Goal: Task Accomplishment & Management: Use online tool/utility

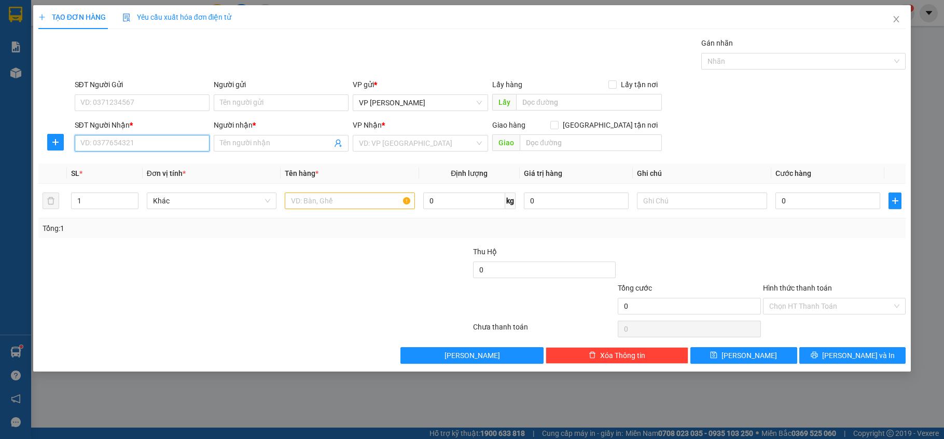
click at [197, 142] on input "SĐT Người Nhận *" at bounding box center [142, 143] width 135 height 17
click at [128, 166] on div "0989603420 - CHÂU NHÂN" at bounding box center [142, 164] width 122 height 11
type input "0989603420"
type input "CHÂU NHÂN"
type input "30.000"
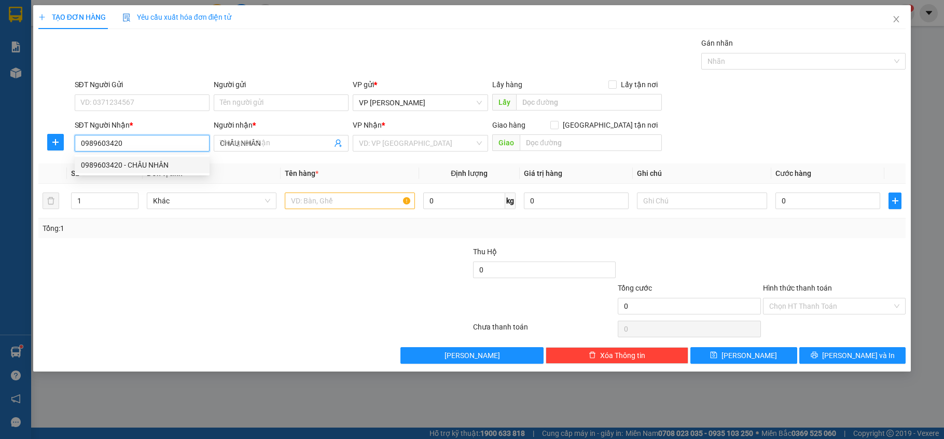
type input "30.000"
type input "0989603420"
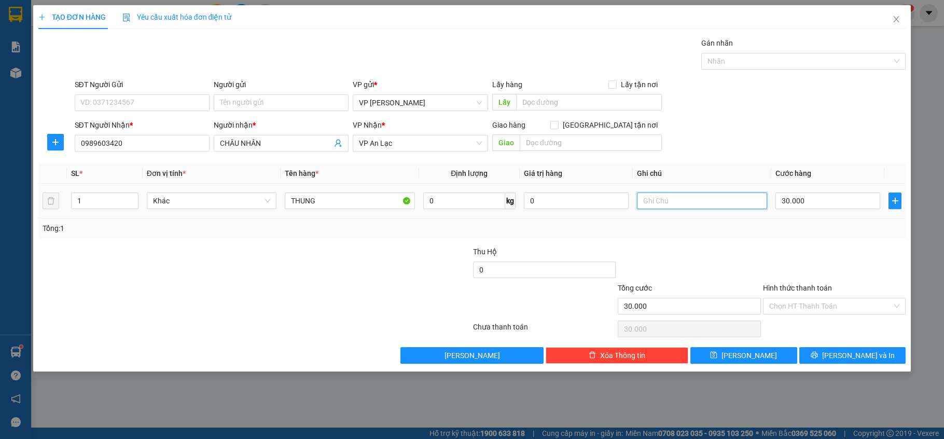
click at [659, 196] on input "text" at bounding box center [702, 200] width 130 height 17
type input "hàng dễ vở"
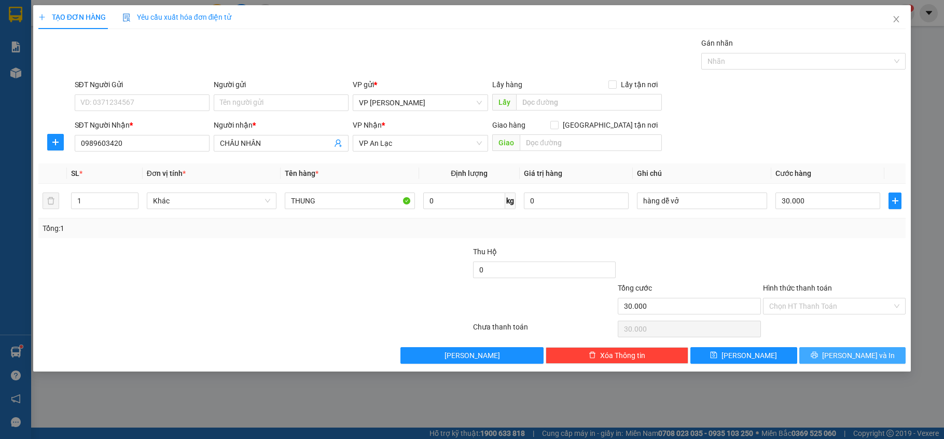
click at [853, 358] on span "[PERSON_NAME] và In" at bounding box center [858, 354] width 73 height 11
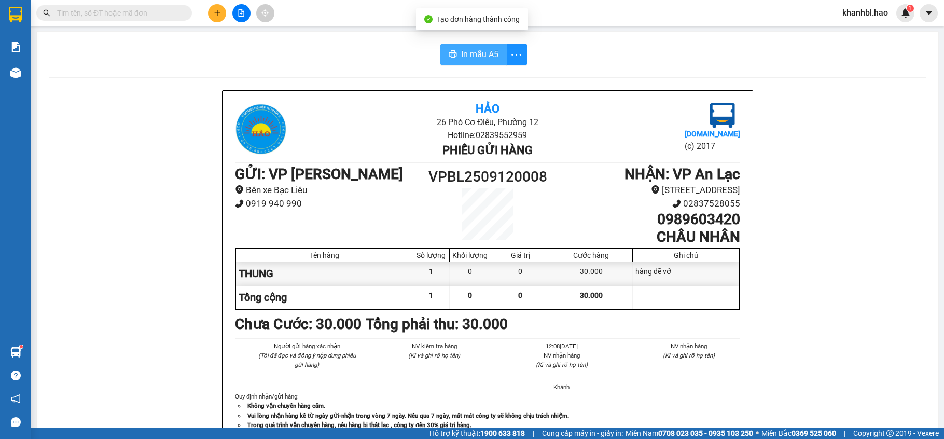
click at [485, 57] on span "In mẫu A5" at bounding box center [479, 54] width 37 height 13
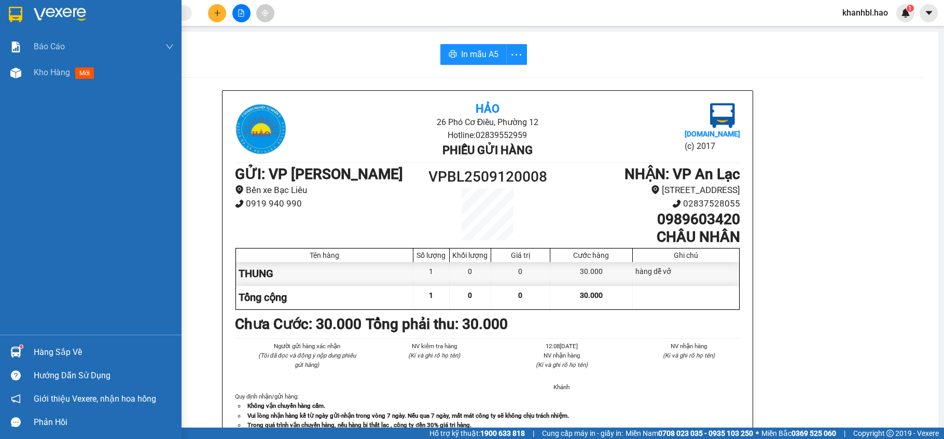
click at [11, 15] on img at bounding box center [15, 15] width 13 height 16
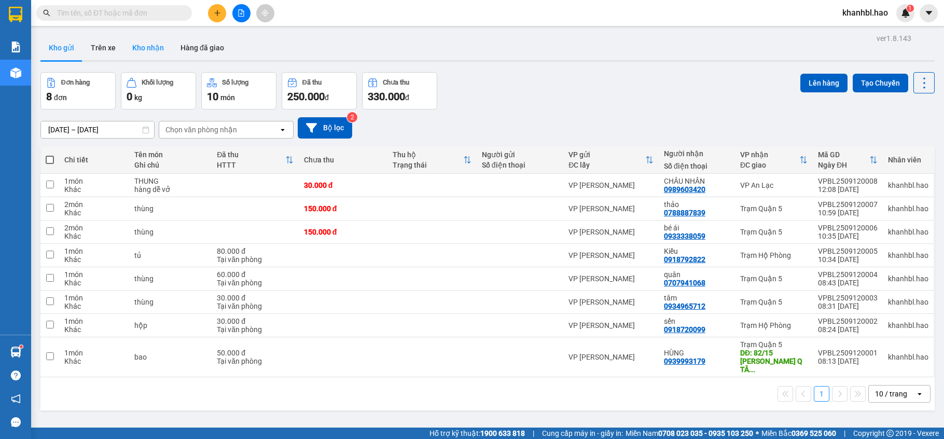
click at [153, 54] on button "Kho nhận" at bounding box center [148, 47] width 48 height 25
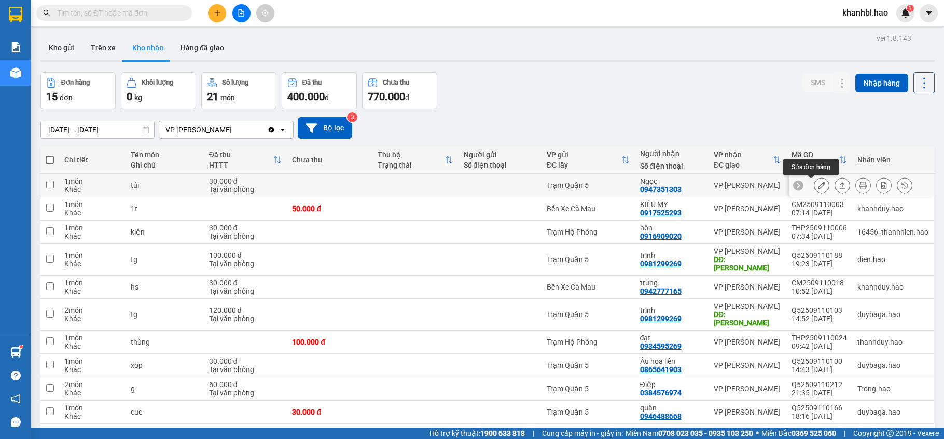
click at [818, 186] on icon at bounding box center [821, 184] width 7 height 7
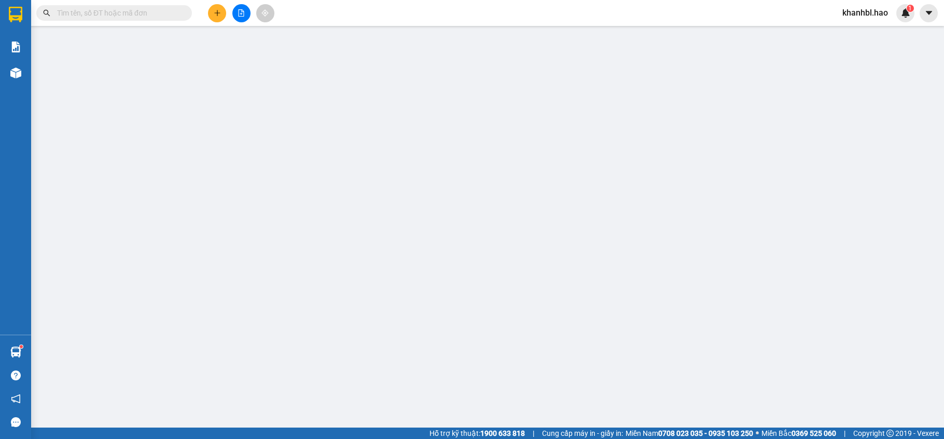
type input "0947351303"
type input "Ngọc"
type input "30.000"
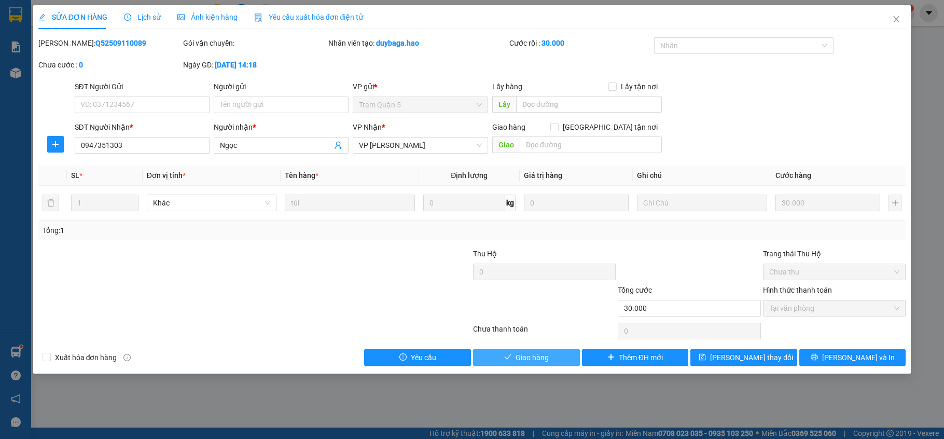
drag, startPoint x: 550, startPoint y: 356, endPoint x: 592, endPoint y: 318, distance: 55.8
click at [550, 357] on button "Giao hàng" at bounding box center [526, 357] width 107 height 17
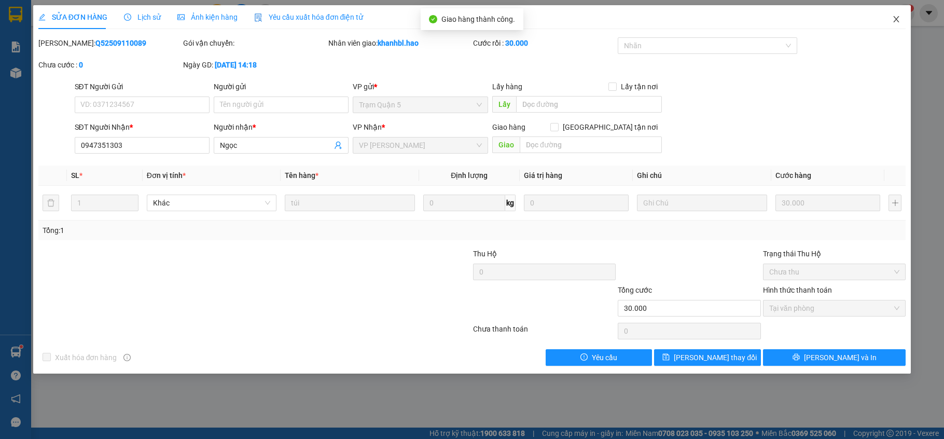
click at [895, 15] on span "Close" at bounding box center [895, 19] width 29 height 29
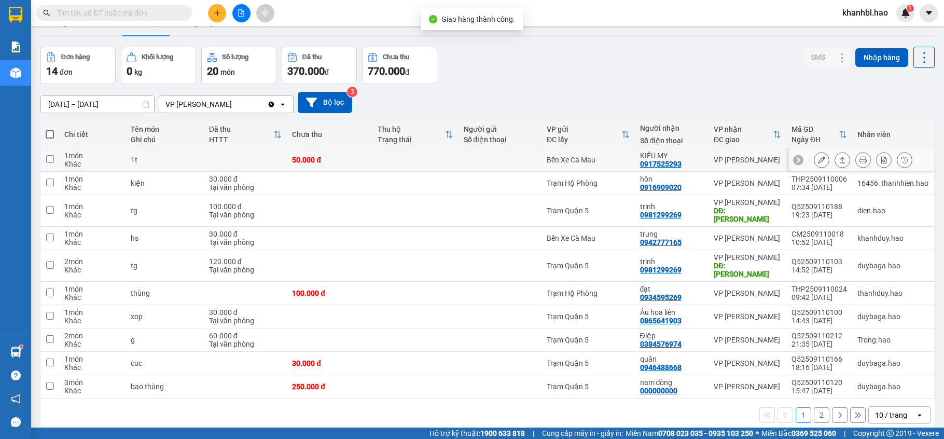
scroll to position [48, 0]
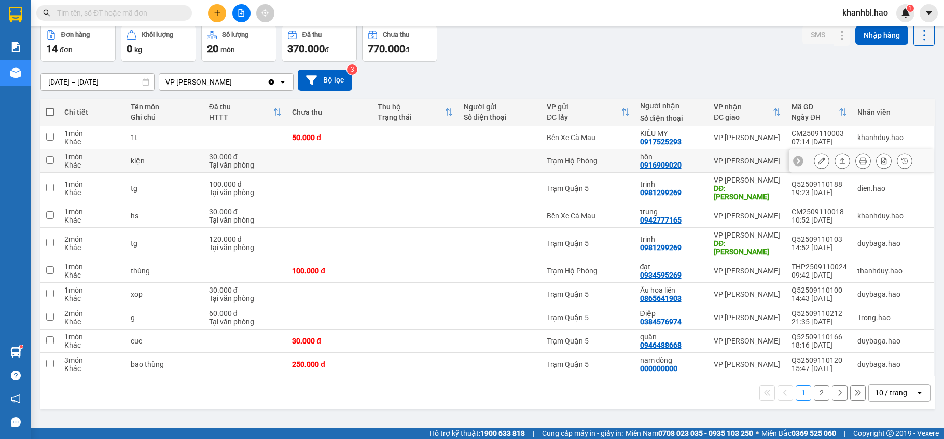
click at [818, 160] on icon at bounding box center [821, 160] width 7 height 7
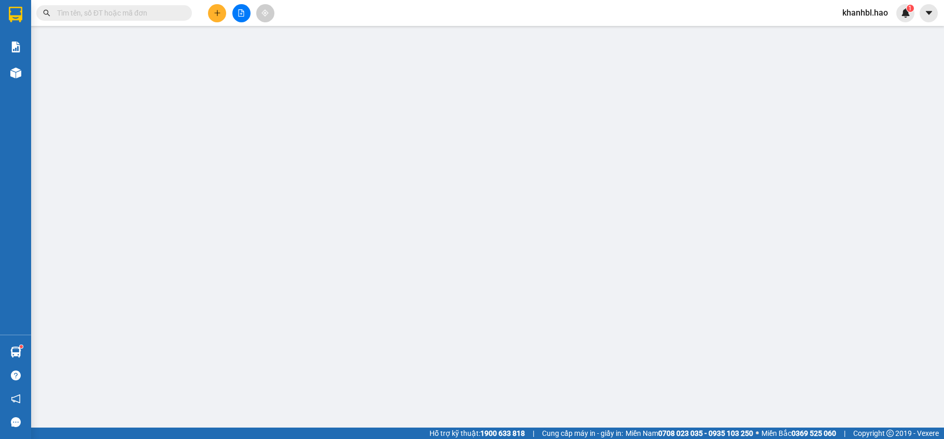
type input "0916909020"
type input "hôn"
type input "30.000"
type input "0"
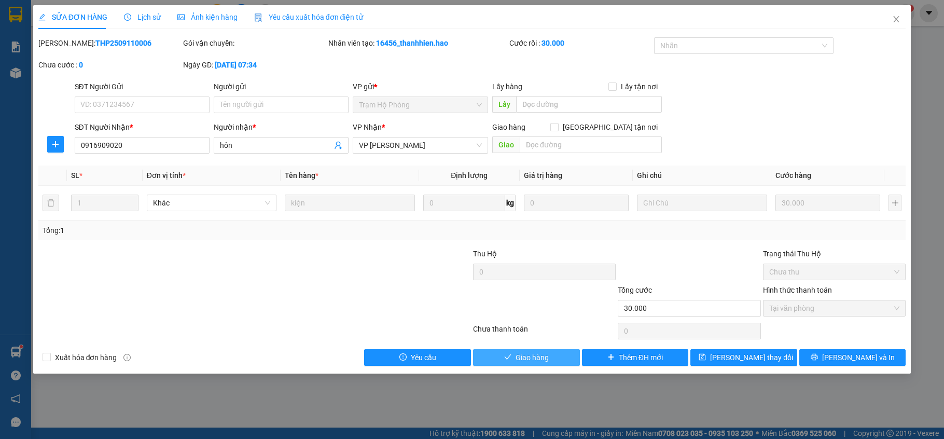
drag, startPoint x: 544, startPoint y: 361, endPoint x: 550, endPoint y: 357, distance: 7.5
click at [544, 361] on span "Giao hàng" at bounding box center [531, 357] width 33 height 11
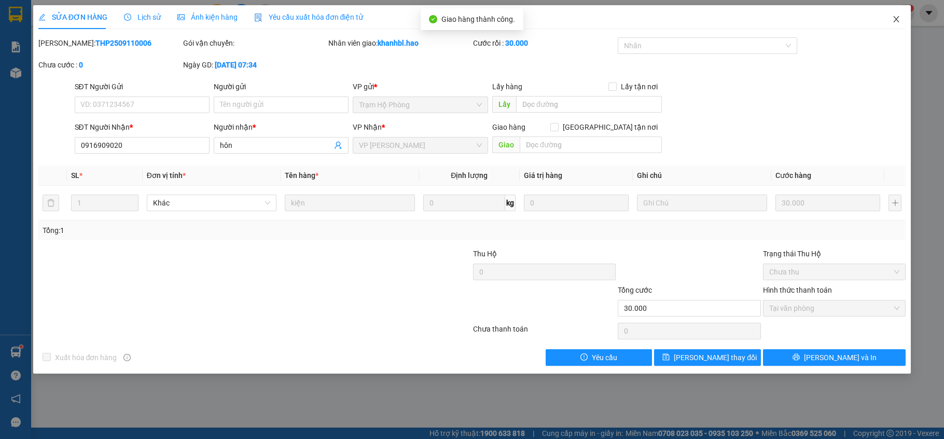
click at [893, 23] on icon "close" at bounding box center [896, 19] width 8 height 8
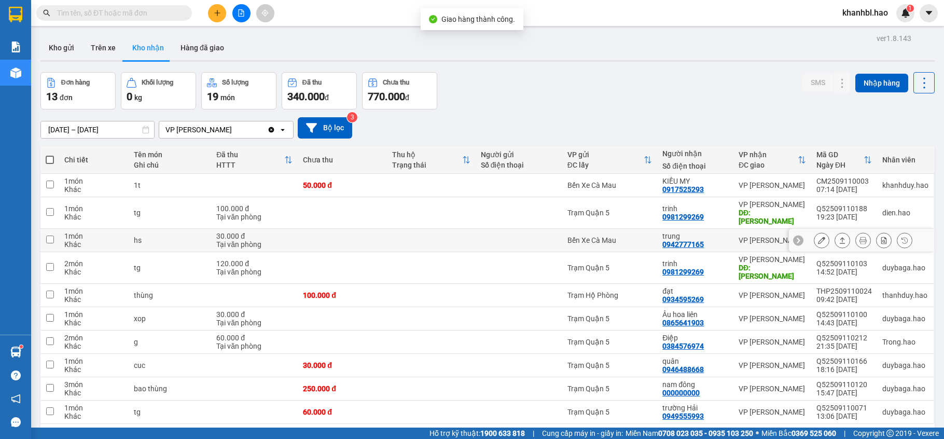
scroll to position [48, 0]
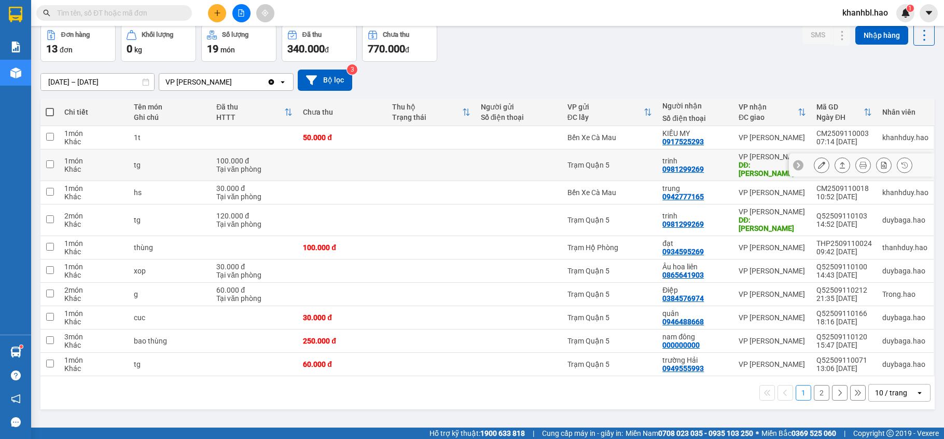
click at [818, 161] on icon at bounding box center [821, 164] width 7 height 7
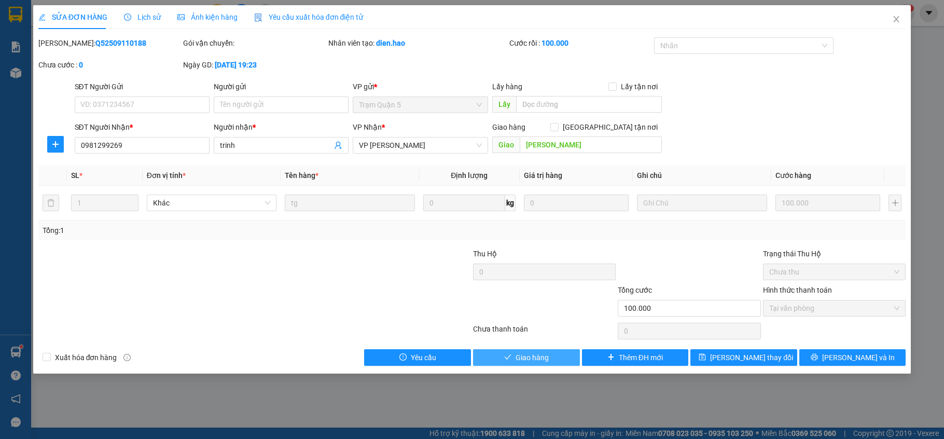
click at [536, 361] on span "Giao hàng" at bounding box center [531, 357] width 33 height 11
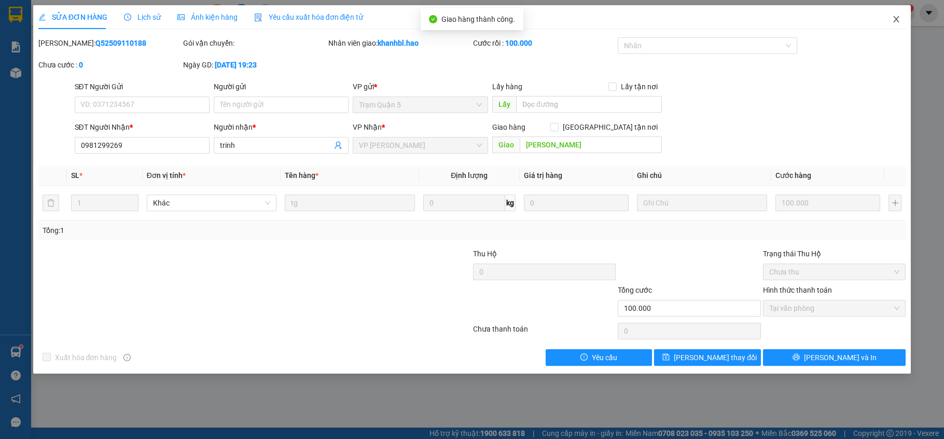
click at [896, 19] on icon "close" at bounding box center [896, 19] width 8 height 8
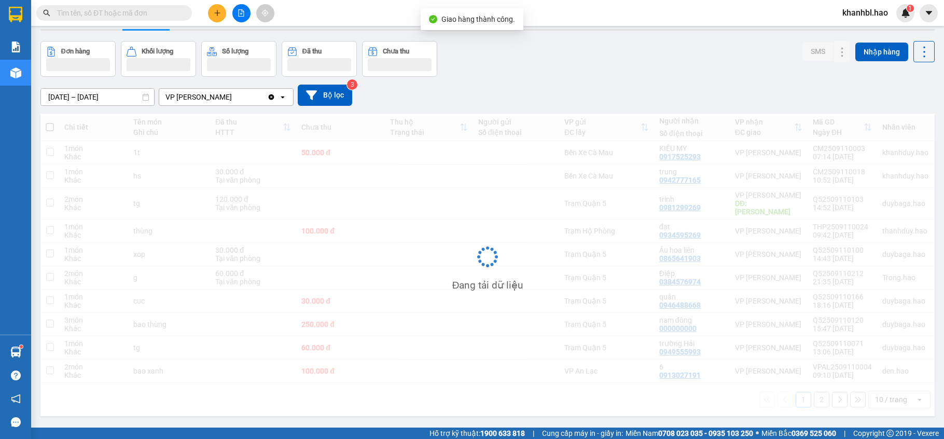
scroll to position [48, 0]
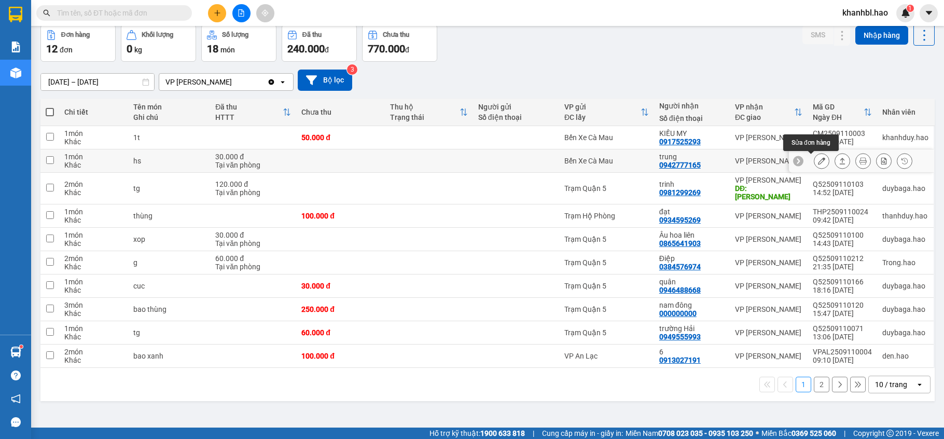
click at [818, 162] on icon at bounding box center [821, 160] width 7 height 7
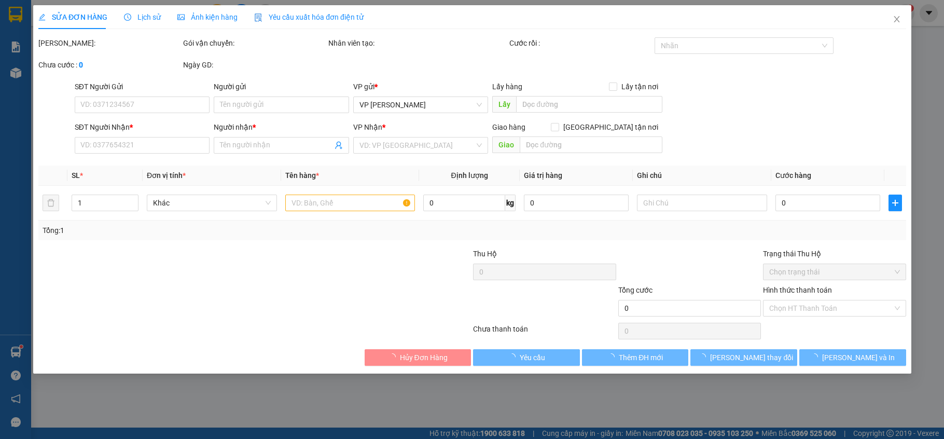
type input "0942777165"
type input "trung"
type input "30.000"
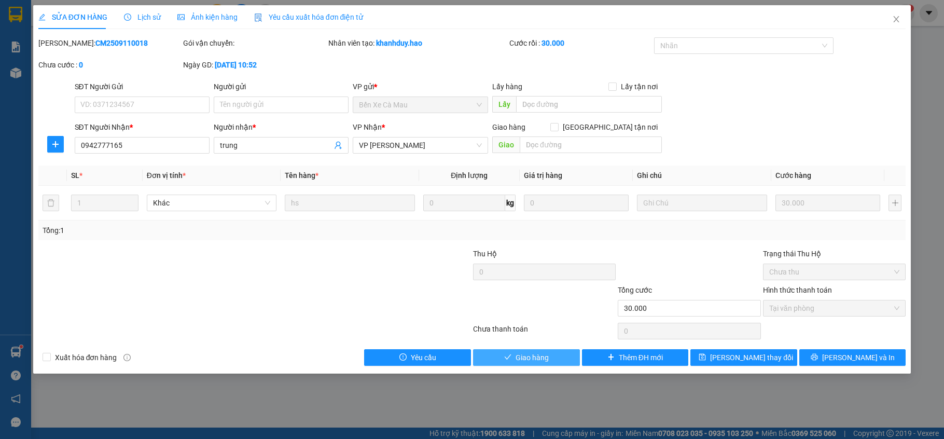
click at [540, 363] on span "Giao hàng" at bounding box center [531, 357] width 33 height 11
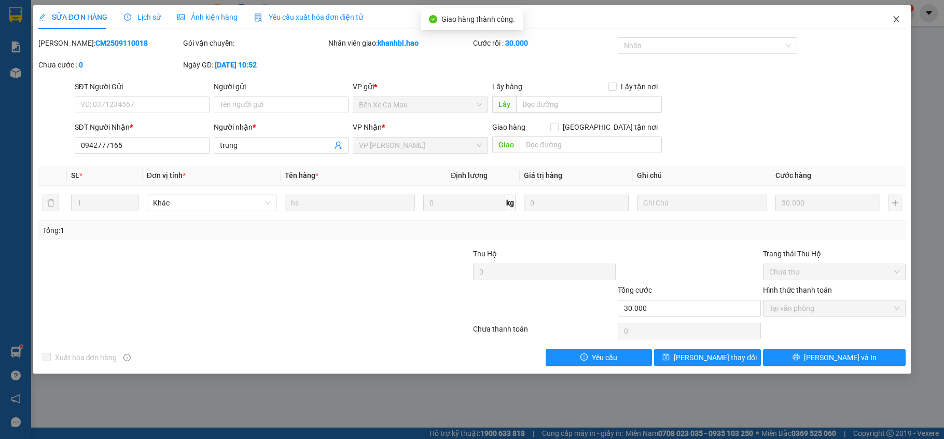
click at [895, 18] on icon "close" at bounding box center [896, 19] width 8 height 8
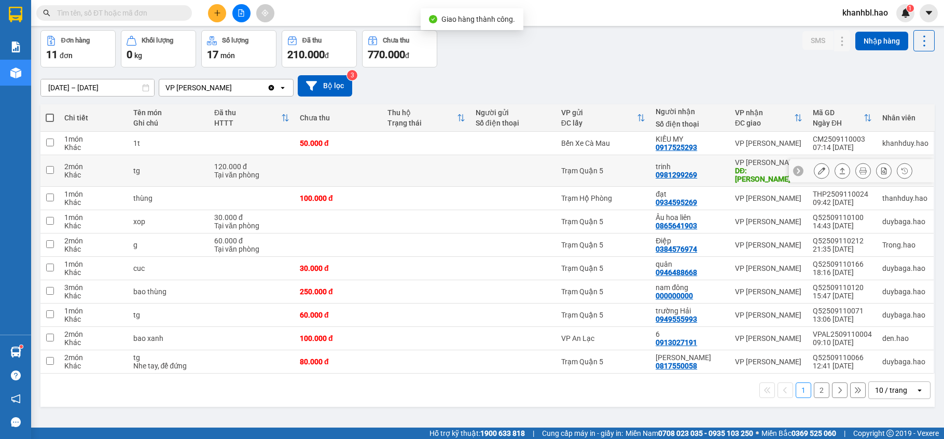
scroll to position [48, 0]
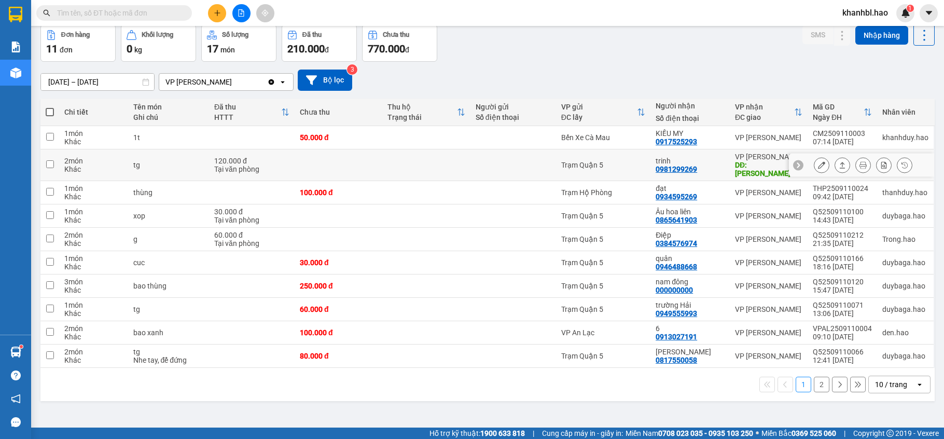
click at [818, 161] on icon at bounding box center [821, 164] width 7 height 7
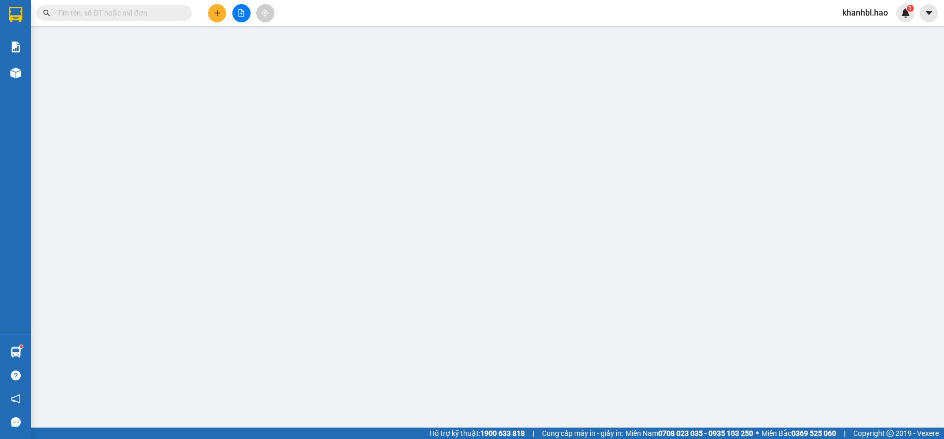
type input "0981299269"
type input "trinh"
type input "[PERSON_NAME]"
type input "120.000"
type input "0"
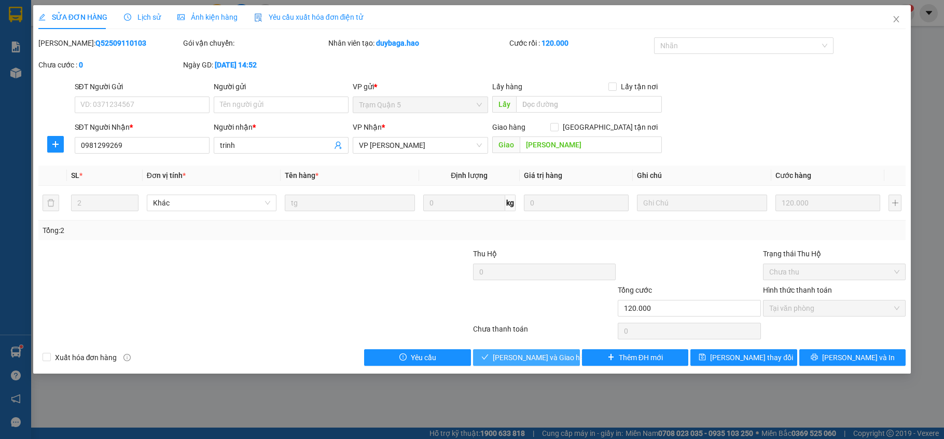
drag, startPoint x: 538, startPoint y: 362, endPoint x: 544, endPoint y: 356, distance: 8.4
click at [540, 362] on span "[PERSON_NAME] và Giao hàng" at bounding box center [543, 357] width 100 height 11
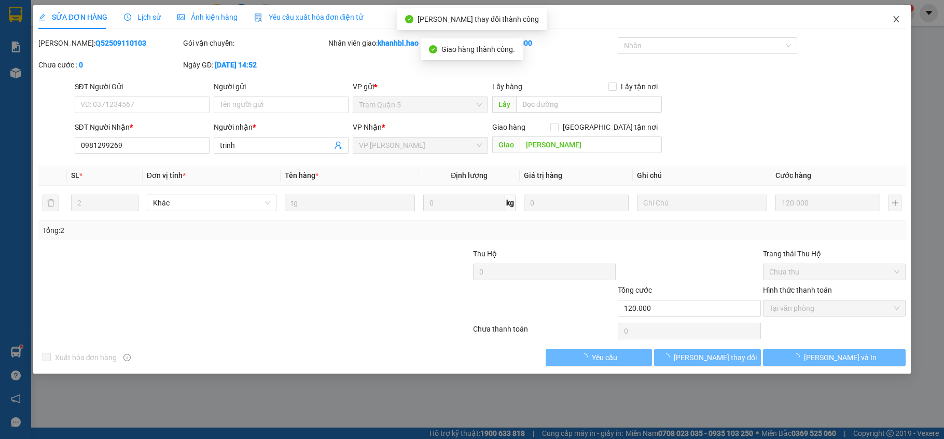
click at [895, 18] on icon "close" at bounding box center [896, 19] width 8 height 8
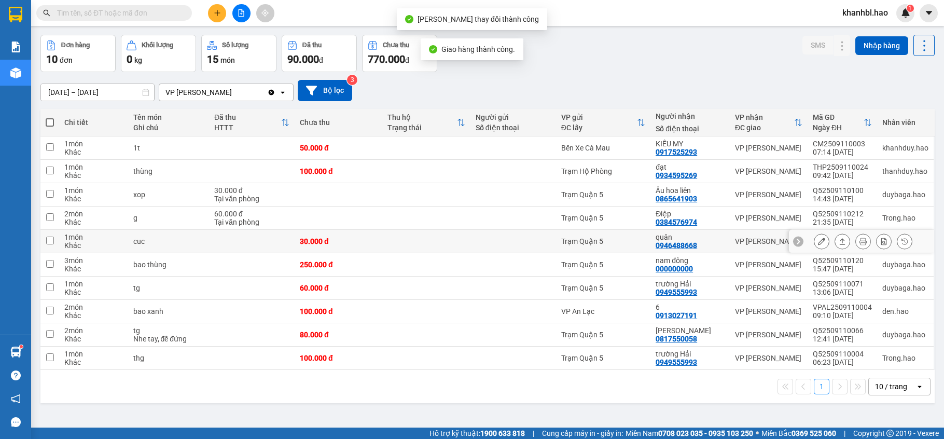
scroll to position [48, 0]
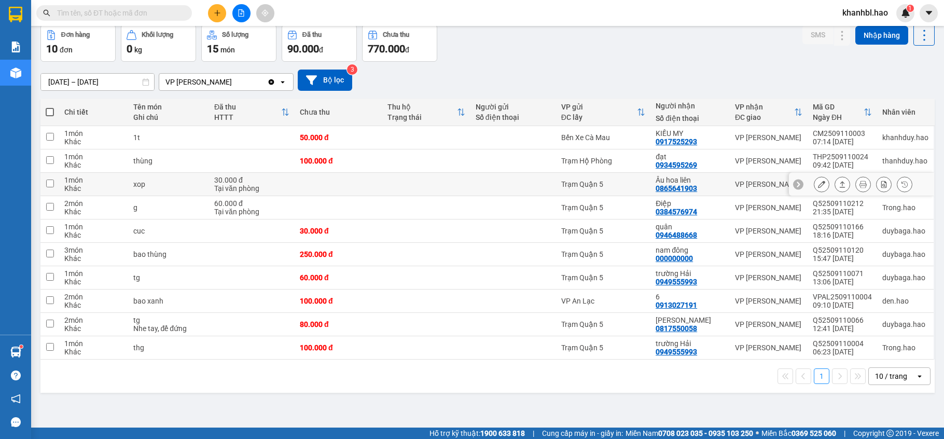
click at [818, 185] on icon at bounding box center [821, 183] width 7 height 7
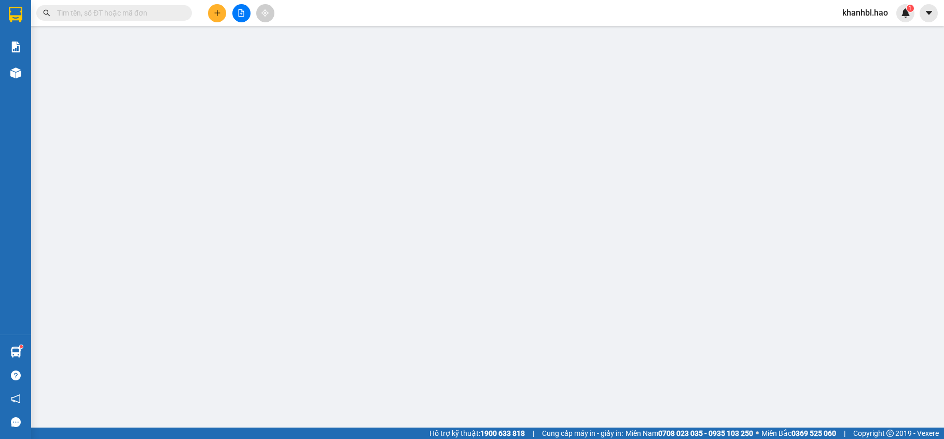
type input "0865641903"
type input "Âu hoa liên"
type input "30.000"
type input "0"
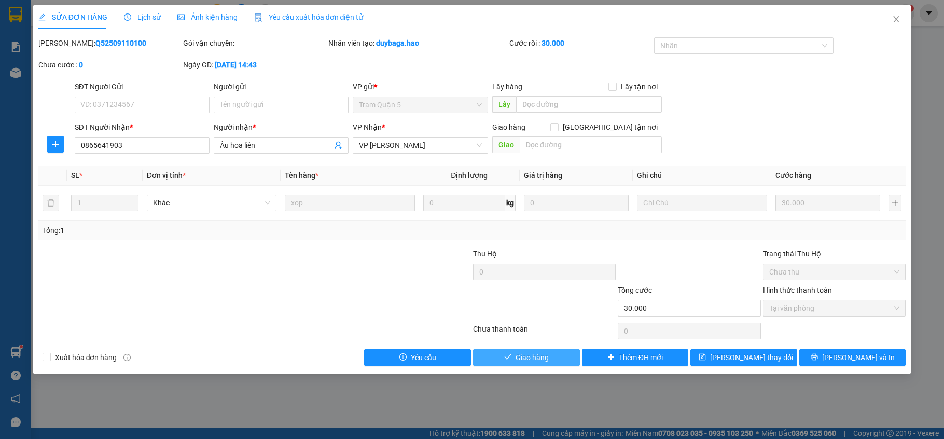
drag, startPoint x: 521, startPoint y: 360, endPoint x: 530, endPoint y: 356, distance: 9.7
click at [523, 360] on span "Giao hàng" at bounding box center [531, 357] width 33 height 11
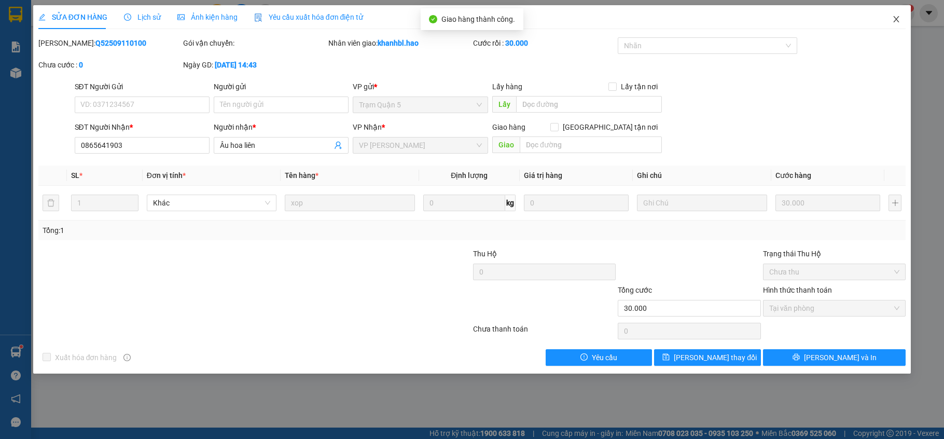
click at [894, 18] on icon "close" at bounding box center [896, 19] width 6 height 6
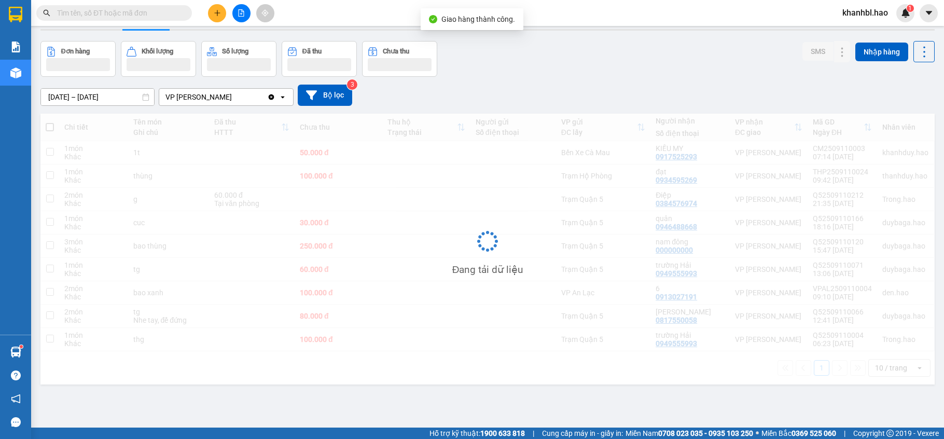
scroll to position [48, 0]
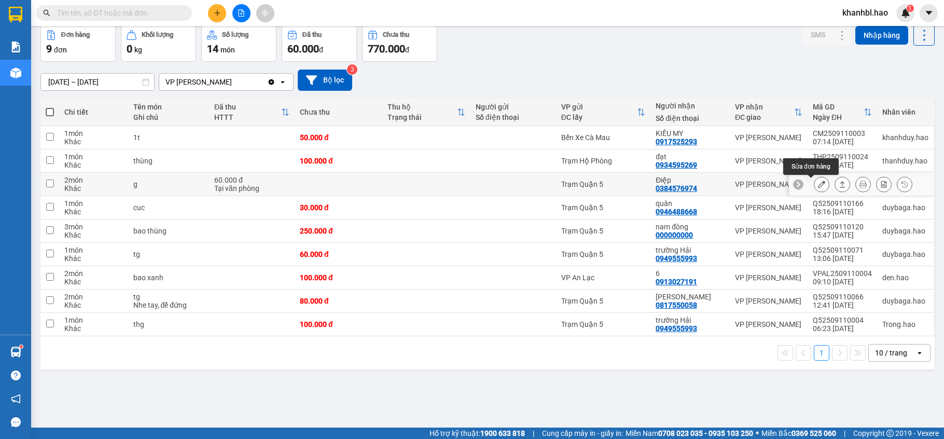
click at [818, 187] on icon at bounding box center [821, 183] width 7 height 7
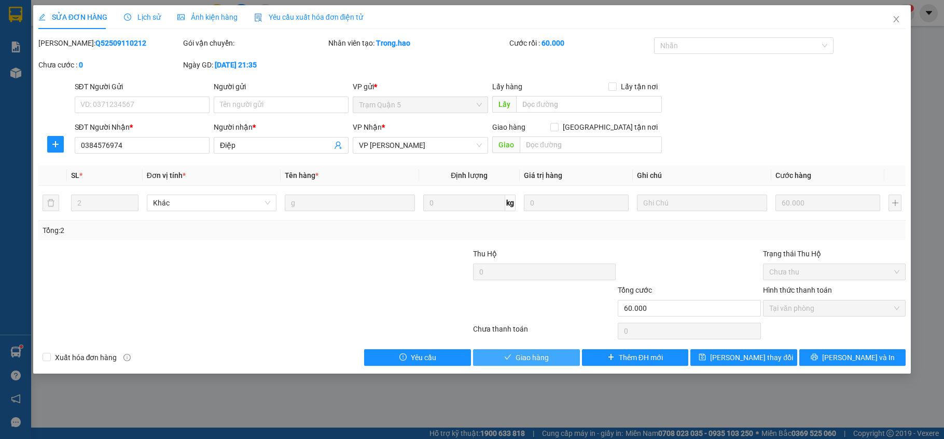
drag, startPoint x: 532, startPoint y: 361, endPoint x: 542, endPoint y: 357, distance: 11.0
click at [533, 361] on span "Giao hàng" at bounding box center [531, 357] width 33 height 11
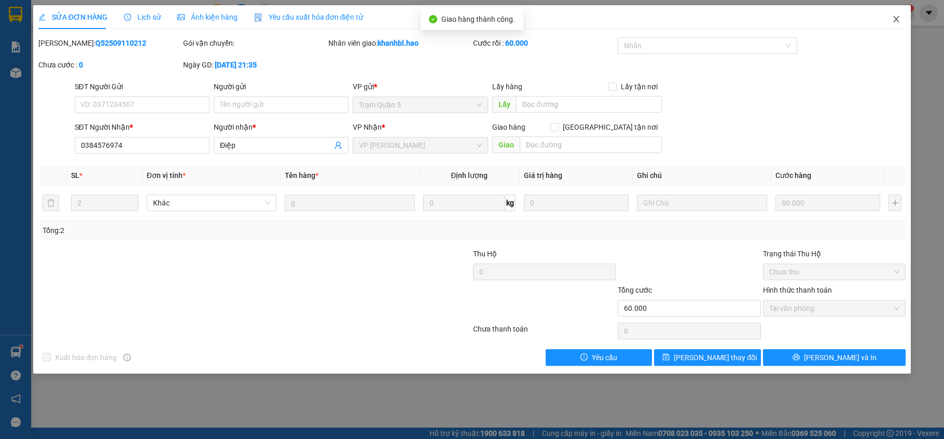
click at [898, 21] on icon "close" at bounding box center [896, 19] width 8 height 8
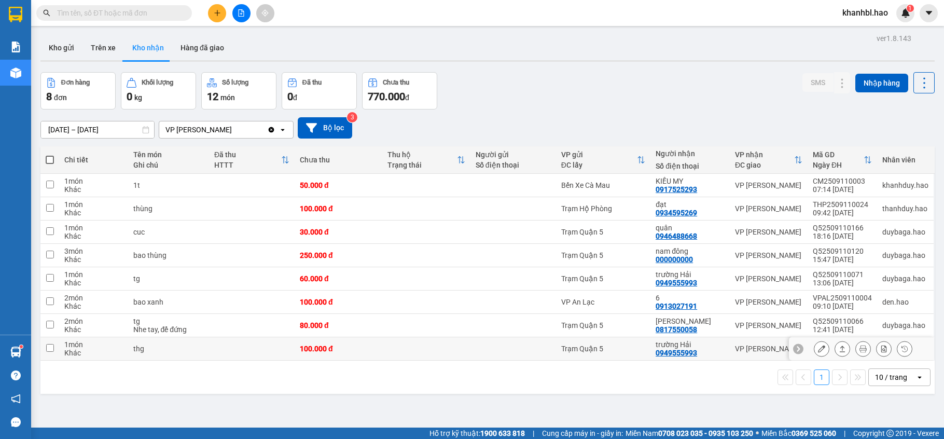
click at [815, 354] on button at bounding box center [821, 349] width 15 height 18
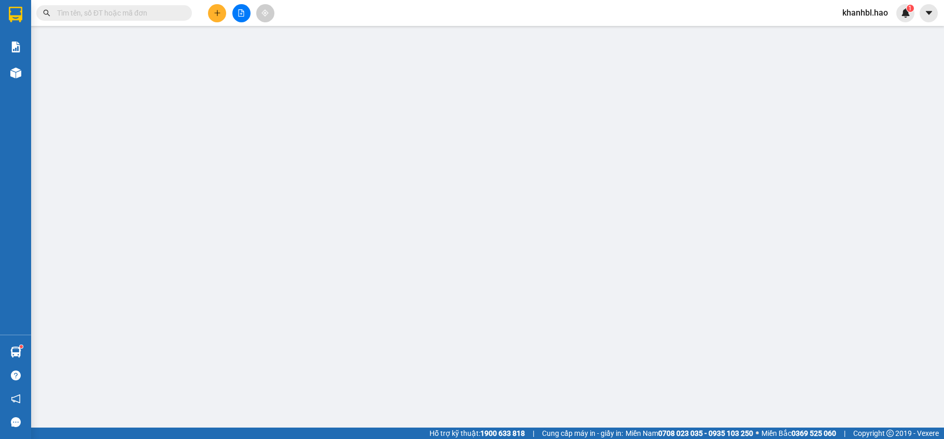
type input "0949555993"
type input "trường Hải"
type input "100.000"
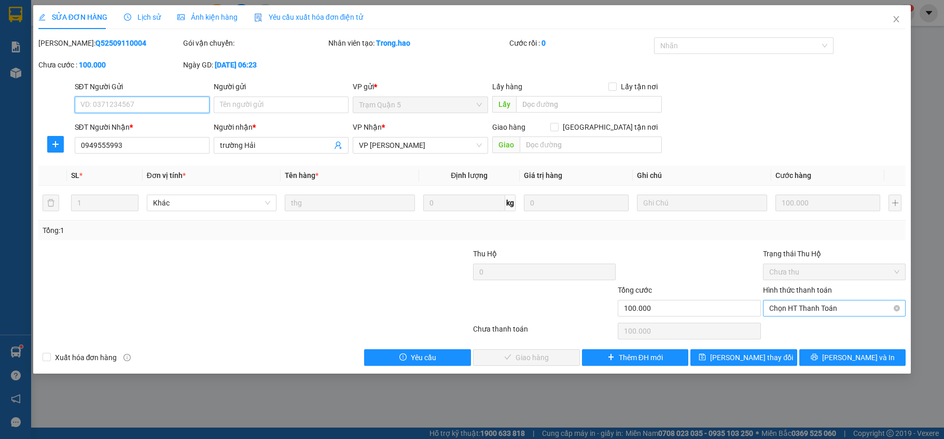
click at [801, 308] on span "Chọn HT Thanh Toán" at bounding box center [834, 308] width 130 height 16
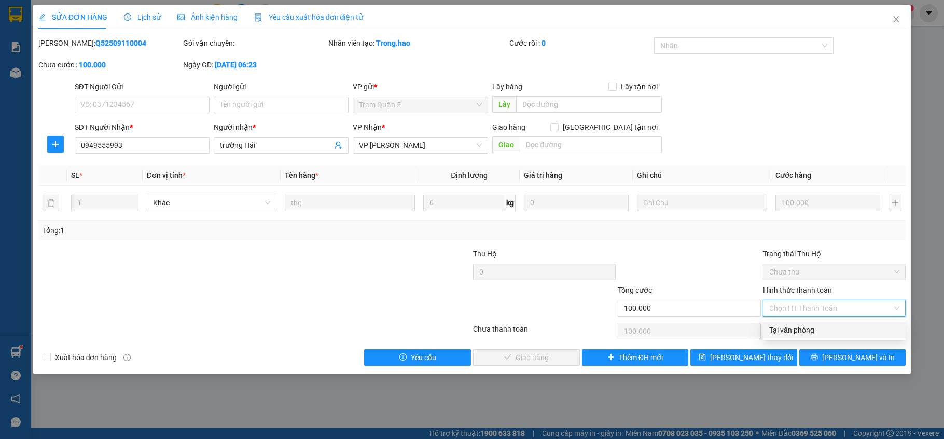
drag, startPoint x: 791, startPoint y: 327, endPoint x: 739, endPoint y: 337, distance: 52.8
click at [790, 328] on div "Tại văn phòng" at bounding box center [834, 329] width 130 height 11
type input "0"
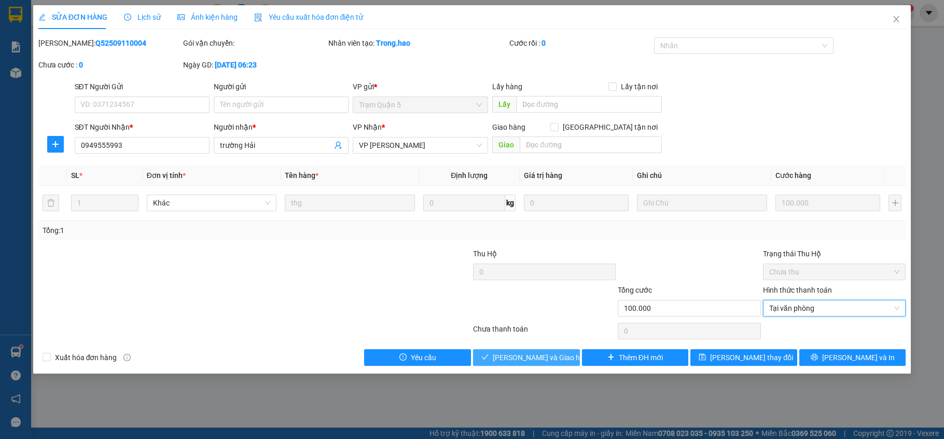
click at [561, 353] on button "[PERSON_NAME] và Giao hàng" at bounding box center [526, 357] width 107 height 17
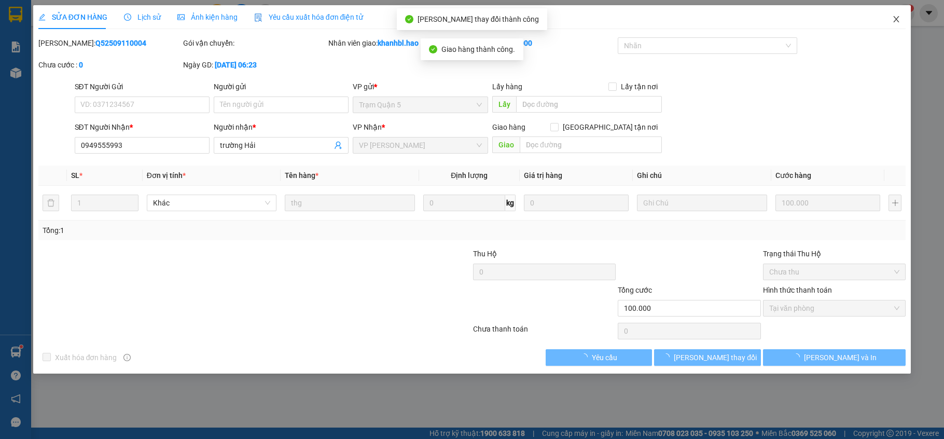
click at [899, 23] on icon "close" at bounding box center [896, 19] width 8 height 8
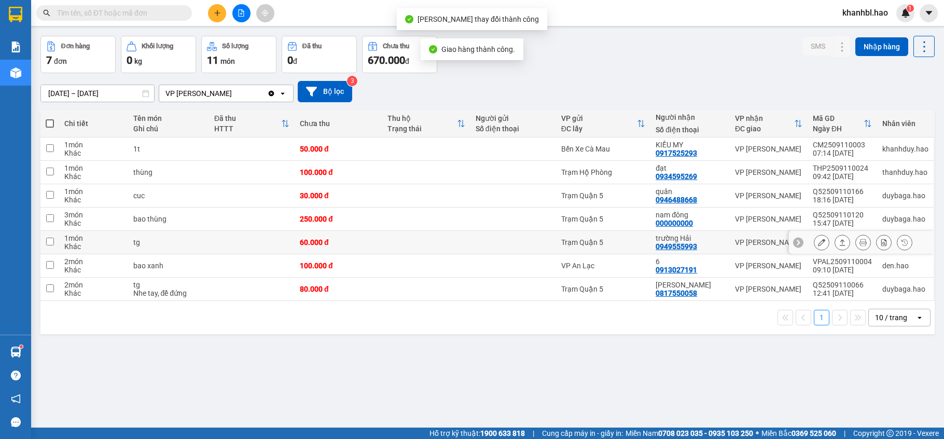
scroll to position [48, 0]
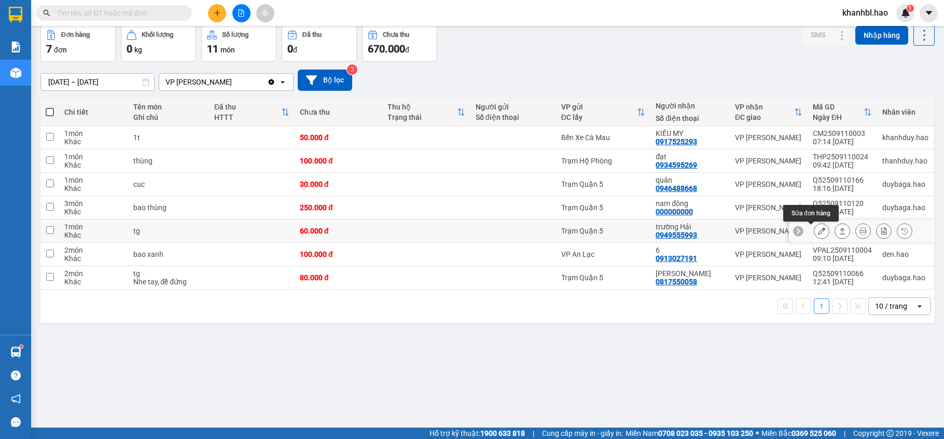
click at [818, 231] on icon at bounding box center [821, 230] width 7 height 7
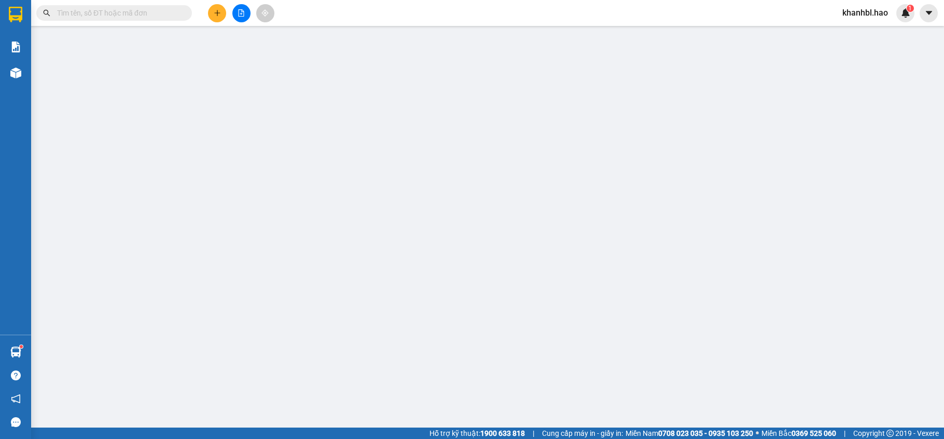
type input "0949555993"
type input "trường Hải"
type input "60.000"
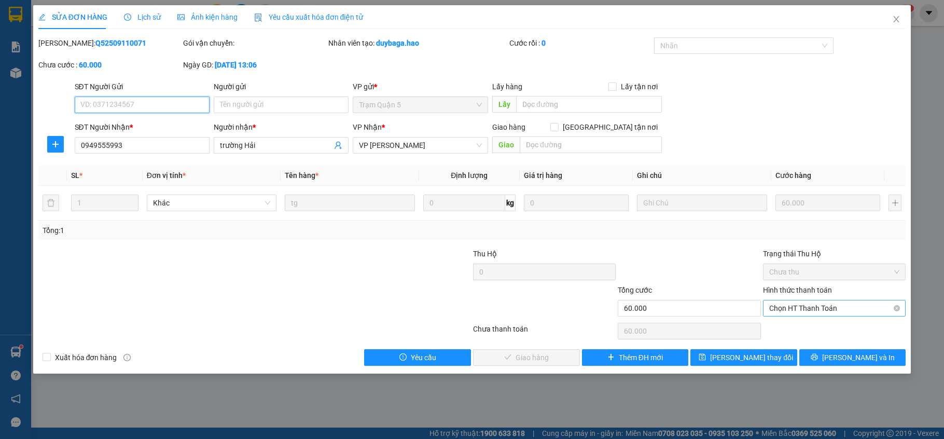
click at [795, 307] on span "Chọn HT Thanh Toán" at bounding box center [834, 308] width 130 height 16
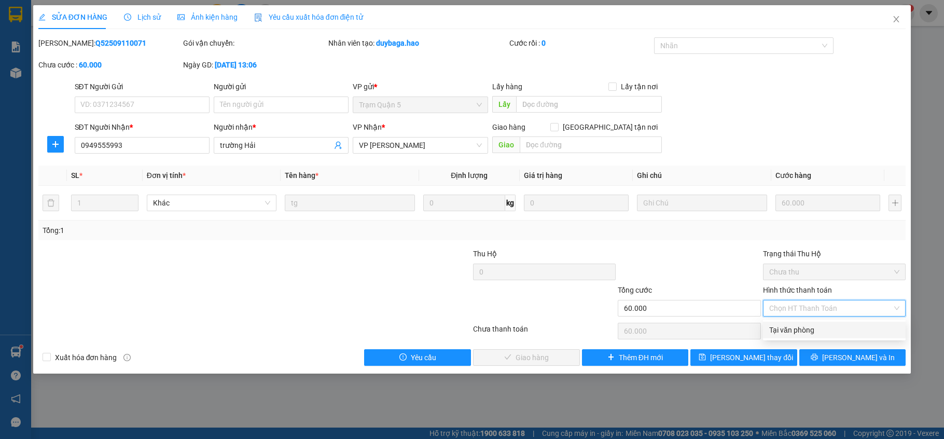
drag, startPoint x: 787, startPoint y: 326, endPoint x: 753, endPoint y: 330, distance: 33.9
click at [787, 327] on div "Tại văn phòng" at bounding box center [834, 329] width 130 height 11
type input "0"
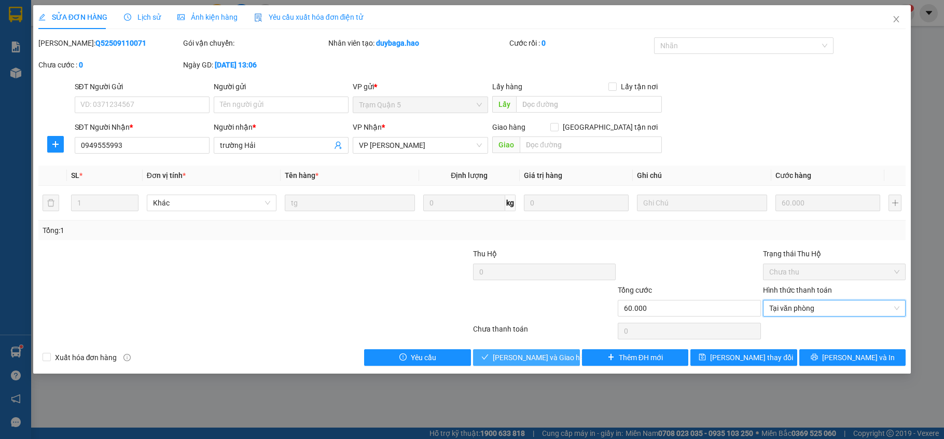
click at [537, 359] on span "[PERSON_NAME] và Giao hàng" at bounding box center [543, 357] width 100 height 11
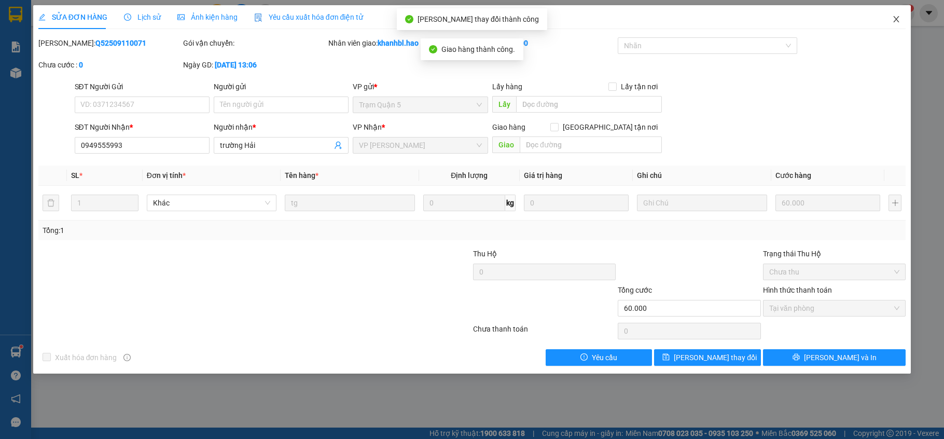
click at [897, 19] on icon "close" at bounding box center [896, 19] width 6 height 6
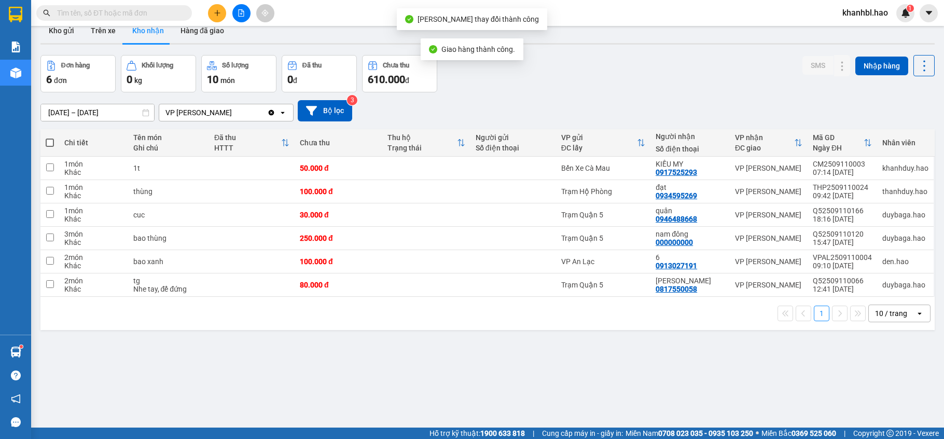
scroll to position [48, 0]
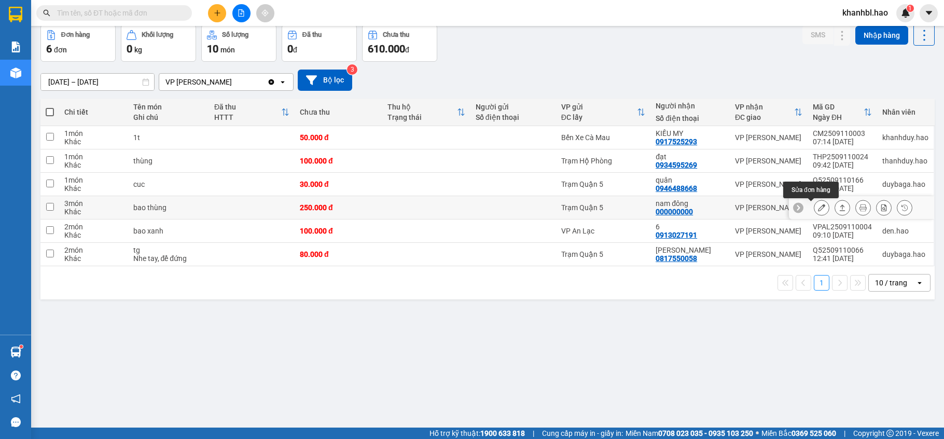
click at [818, 207] on icon at bounding box center [821, 207] width 7 height 7
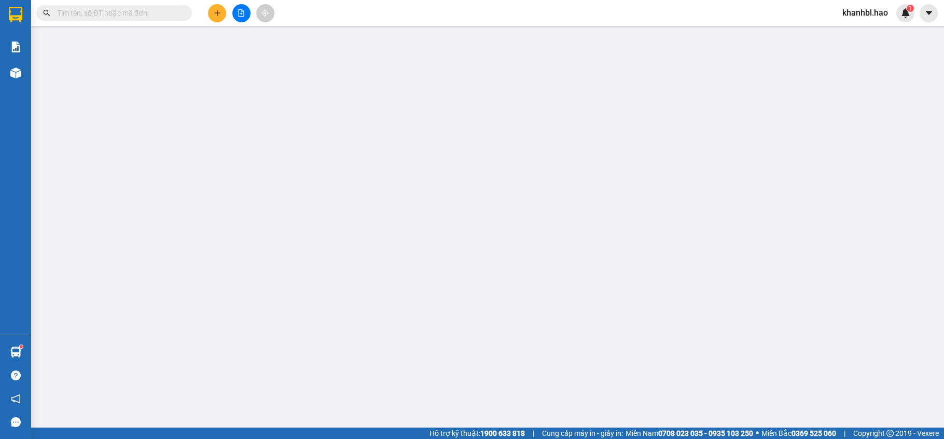
type input "000000000"
type input "nam đông"
type input "250.000"
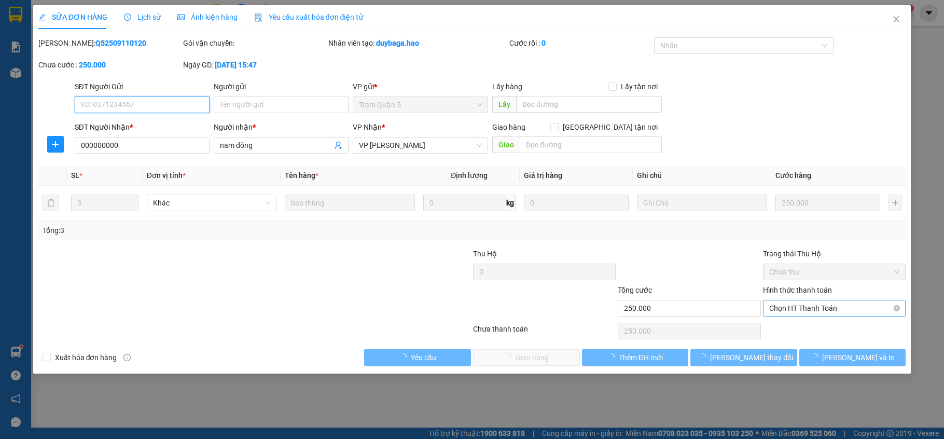
click at [801, 309] on span "Chọn HT Thanh Toán" at bounding box center [834, 308] width 130 height 16
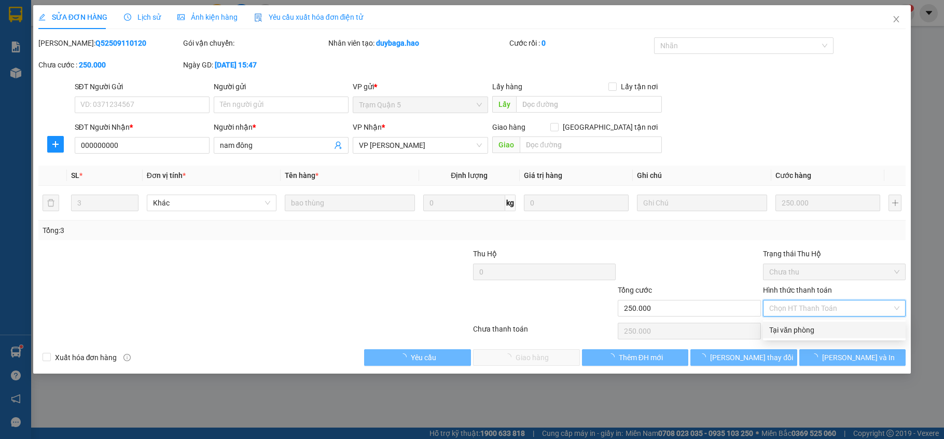
drag, startPoint x: 791, startPoint y: 330, endPoint x: 704, endPoint y: 337, distance: 87.4
click at [790, 330] on div "Tại văn phòng" at bounding box center [834, 329] width 130 height 11
type input "0"
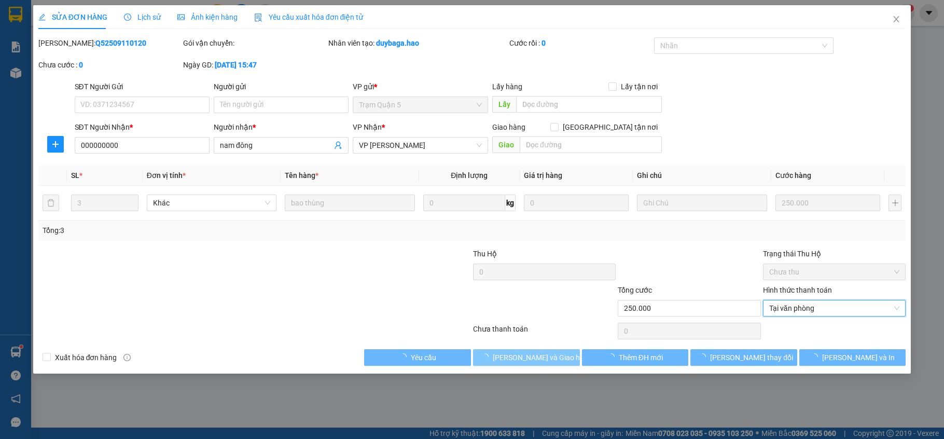
click at [531, 366] on button "[PERSON_NAME] và Giao hàng" at bounding box center [526, 357] width 107 height 17
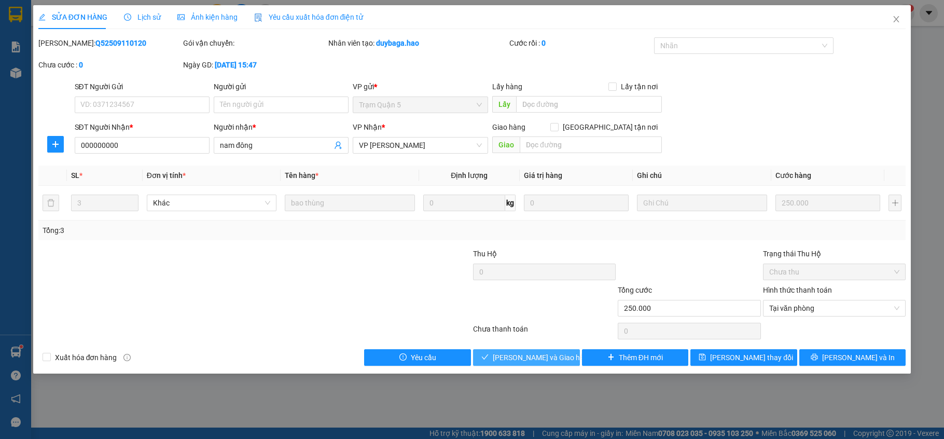
drag, startPoint x: 543, startPoint y: 357, endPoint x: 603, endPoint y: 312, distance: 74.4
click at [543, 357] on span "[PERSON_NAME] và Giao hàng" at bounding box center [543, 357] width 100 height 11
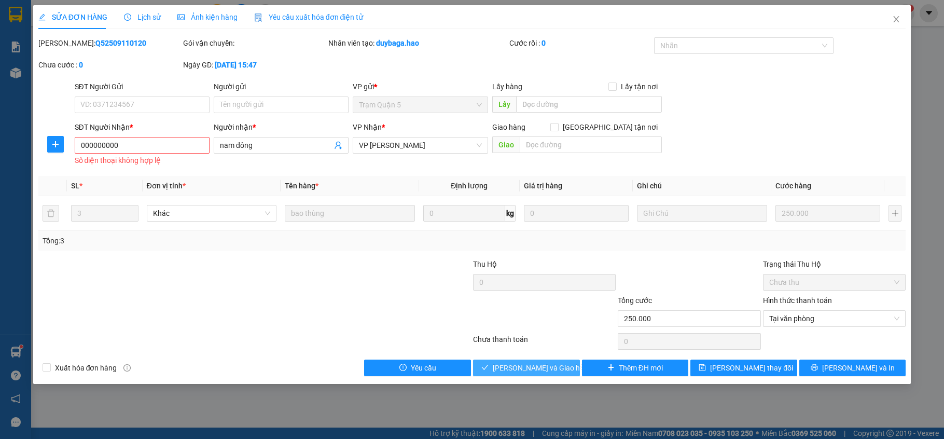
drag, startPoint x: 540, startPoint y: 380, endPoint x: 541, endPoint y: 372, distance: 7.3
click at [540, 376] on div "SỬA ĐƠN HÀNG Lịch sử Ảnh kiện hàng Yêu cầu xuất hóa đơn điện tử Total Paid Fee …" at bounding box center [472, 194] width 878 height 379
click at [541, 372] on span "[PERSON_NAME] và Giao hàng" at bounding box center [543, 367] width 100 height 11
click at [543, 367] on span "[PERSON_NAME] và Giao hàng" at bounding box center [543, 367] width 100 height 11
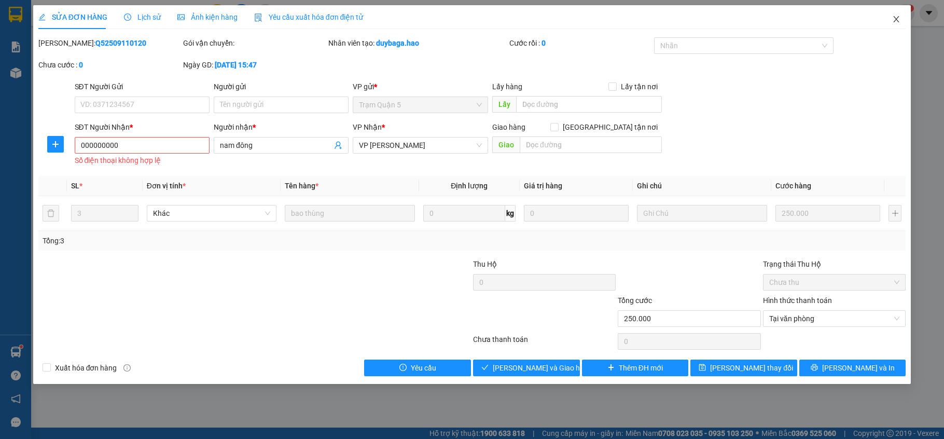
click at [896, 11] on span "Close" at bounding box center [895, 19] width 29 height 29
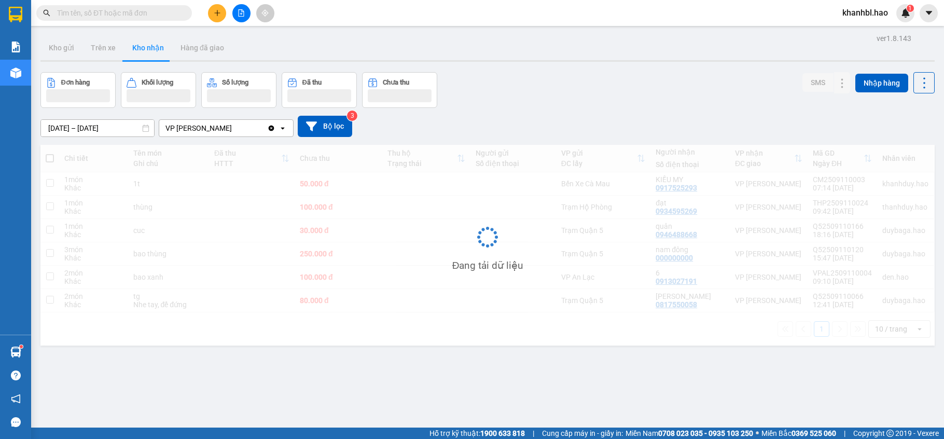
click at [896, 23] on div "Kết quả tìm kiếm ( 0 ) Bộ lọc No Data khanhbl.hao 1" at bounding box center [472, 13] width 944 height 26
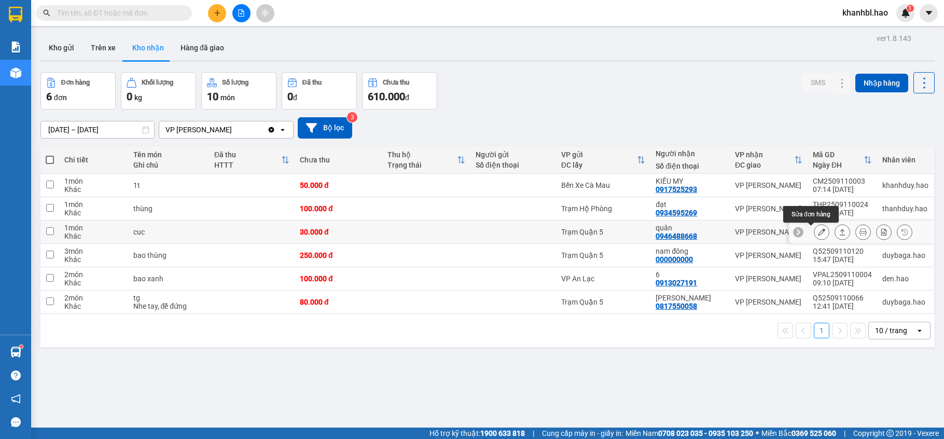
click at [815, 234] on button at bounding box center [821, 232] width 15 height 18
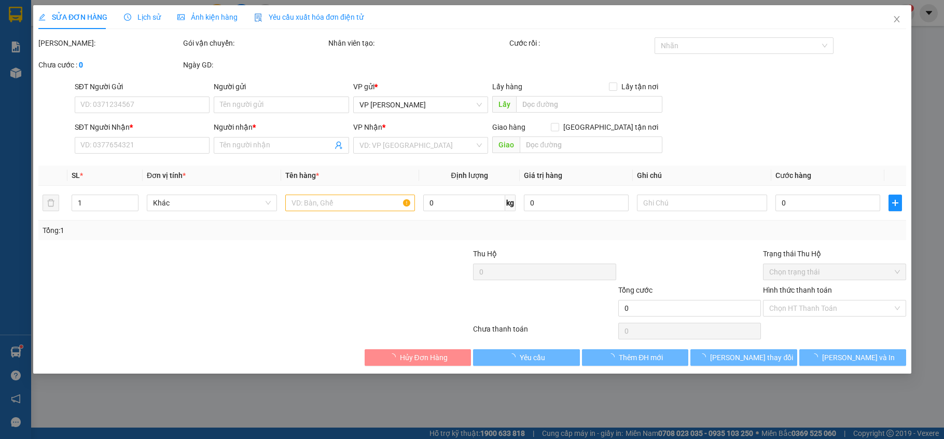
type input "0946488668"
type input "quân"
type input "30.000"
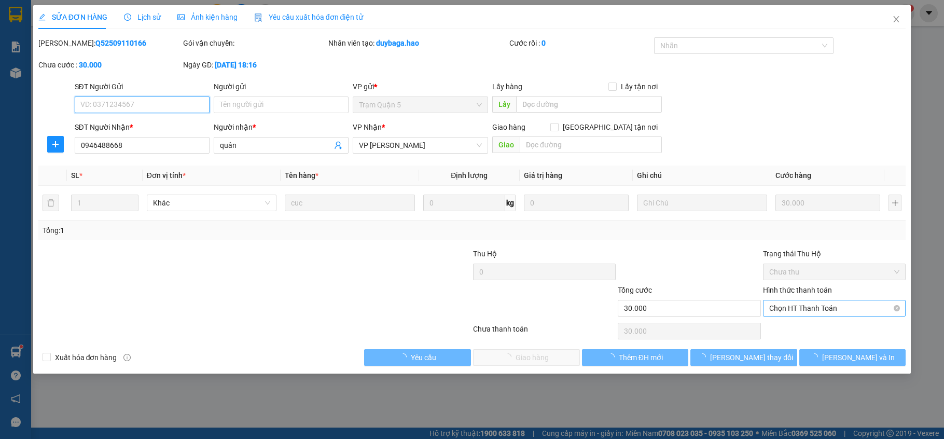
click at [821, 307] on span "Chọn HT Thanh Toán" at bounding box center [834, 308] width 130 height 16
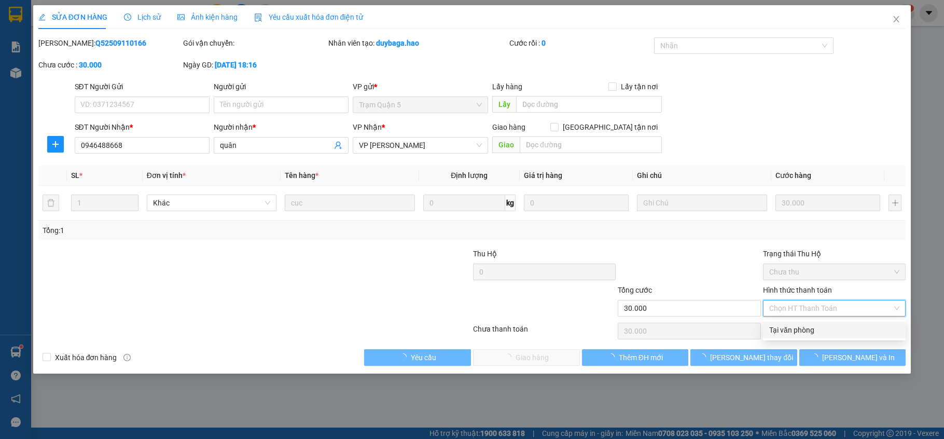
drag, startPoint x: 808, startPoint y: 333, endPoint x: 730, endPoint y: 334, distance: 77.8
click at [808, 334] on div "Tại văn phòng" at bounding box center [834, 329] width 130 height 11
type input "0"
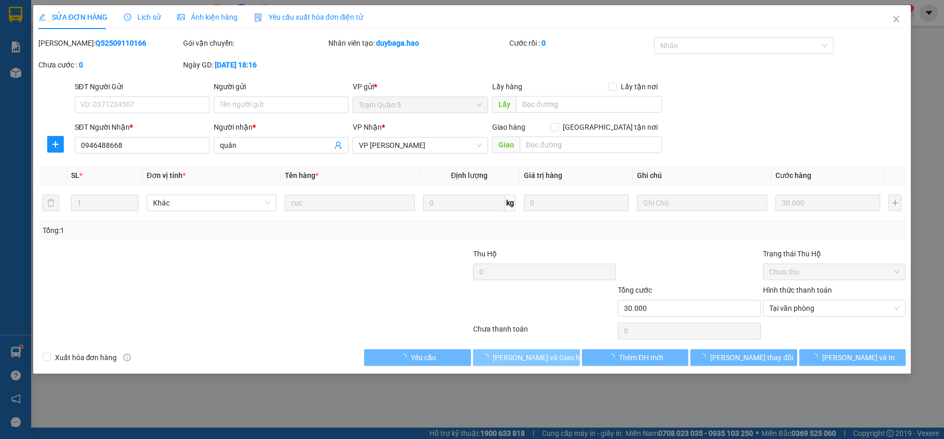
click at [547, 355] on span "[PERSON_NAME] và Giao hàng" at bounding box center [543, 357] width 100 height 11
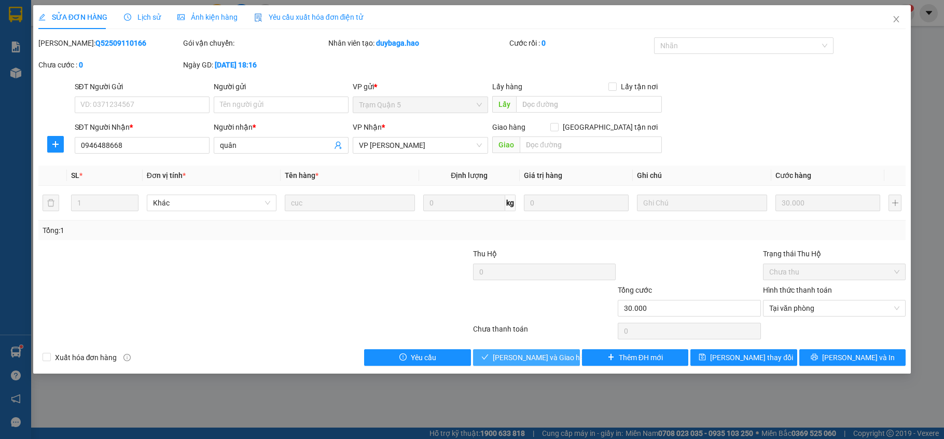
drag, startPoint x: 539, startPoint y: 356, endPoint x: 614, endPoint y: 314, distance: 86.1
click at [540, 355] on span "[PERSON_NAME] và Giao hàng" at bounding box center [543, 357] width 100 height 11
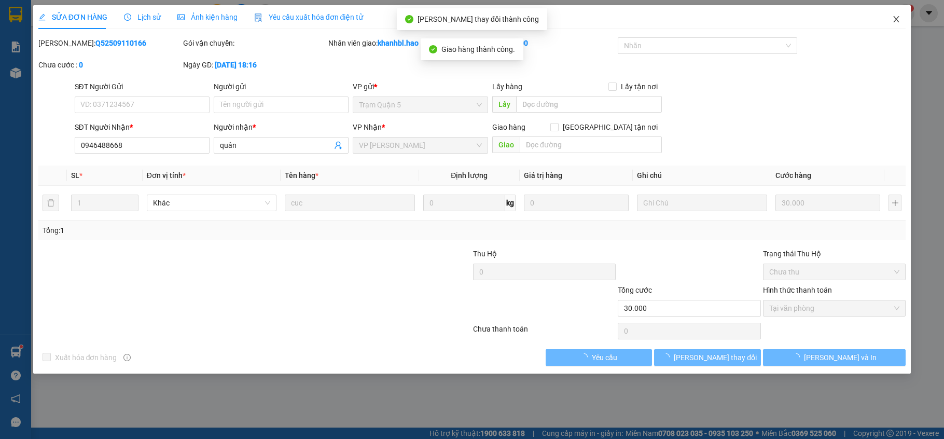
click at [896, 17] on icon "close" at bounding box center [896, 19] width 8 height 8
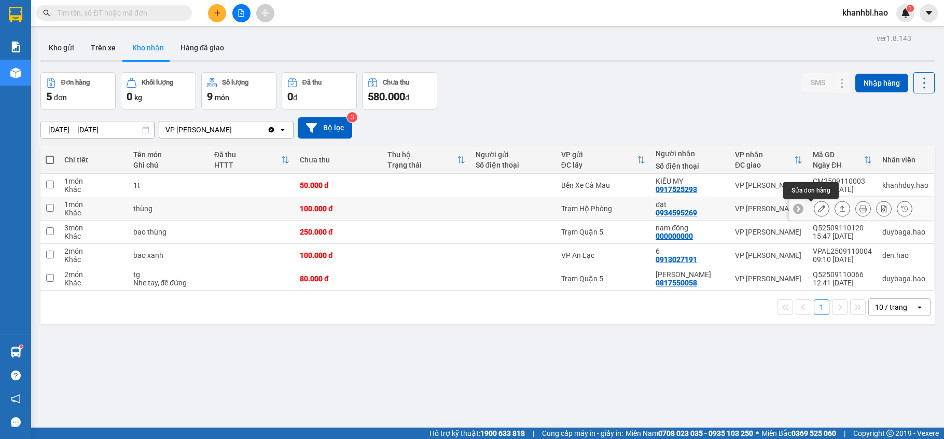
click at [818, 211] on icon at bounding box center [821, 208] width 7 height 7
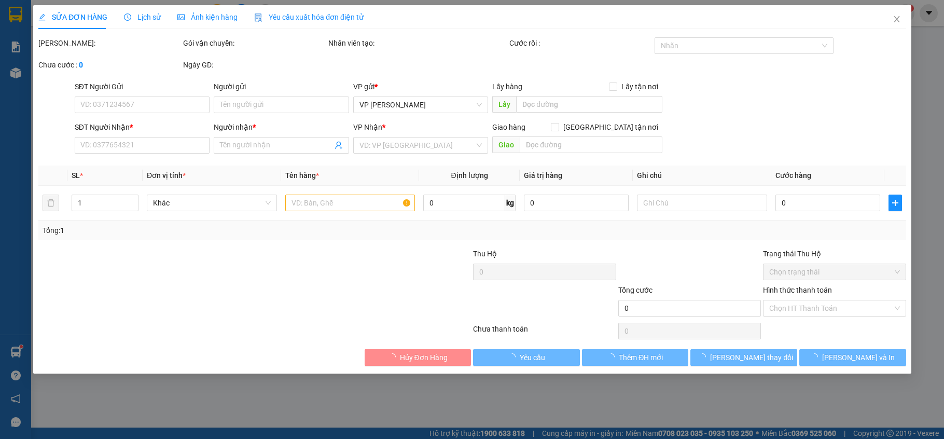
type input "0934595269"
type input "đạt"
type input "100.000"
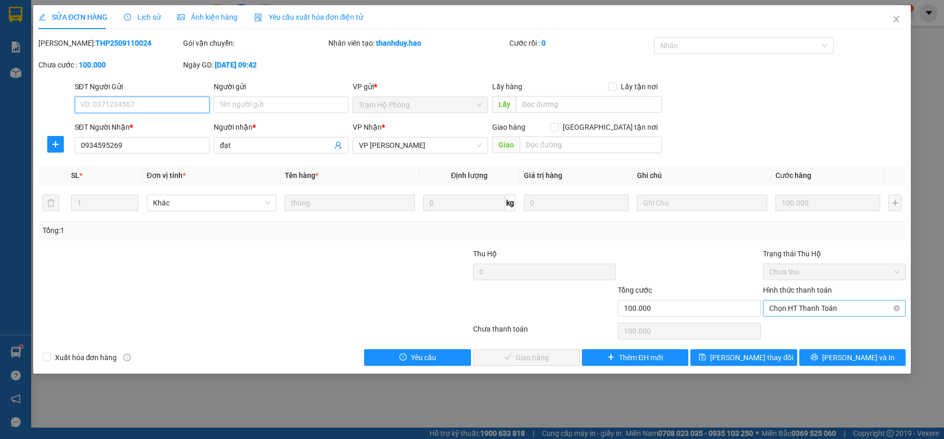
click at [814, 310] on span "Chọn HT Thanh Toán" at bounding box center [834, 308] width 130 height 16
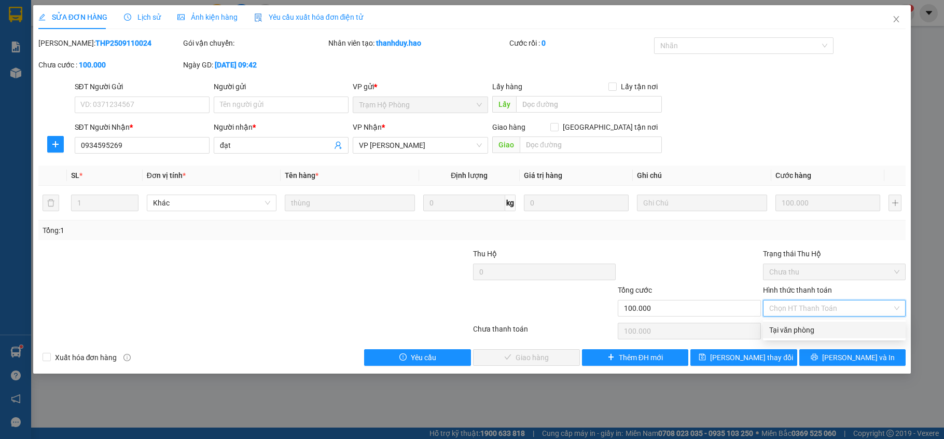
drag, startPoint x: 803, startPoint y: 334, endPoint x: 794, endPoint y: 336, distance: 9.1
click at [803, 334] on div "Tại văn phòng" at bounding box center [834, 329] width 130 height 11
type input "0"
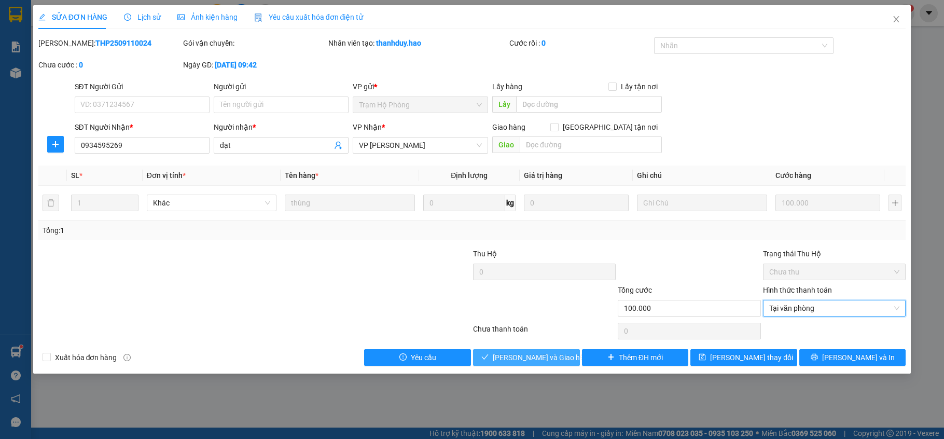
click at [509, 366] on div "SỬA ĐƠN HÀNG Lịch sử Ảnh kiện hàng Yêu cầu xuất hóa đơn điện tử Total Paid Fee …" at bounding box center [472, 189] width 878 height 368
click at [515, 358] on span "[PERSON_NAME] và Giao hàng" at bounding box center [543, 357] width 100 height 11
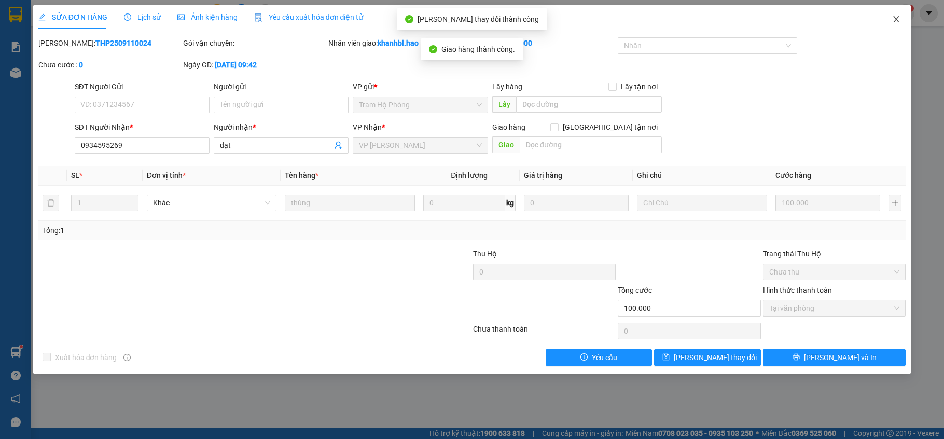
click at [899, 19] on icon "close" at bounding box center [896, 19] width 8 height 8
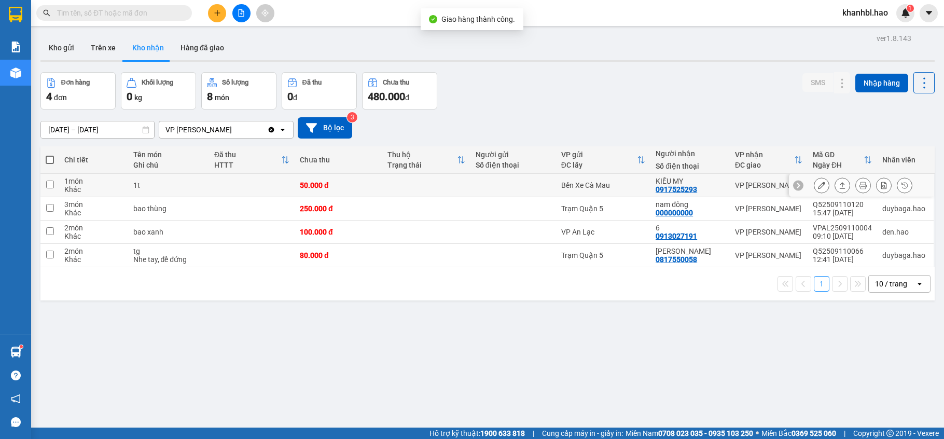
click at [818, 185] on icon at bounding box center [821, 184] width 7 height 7
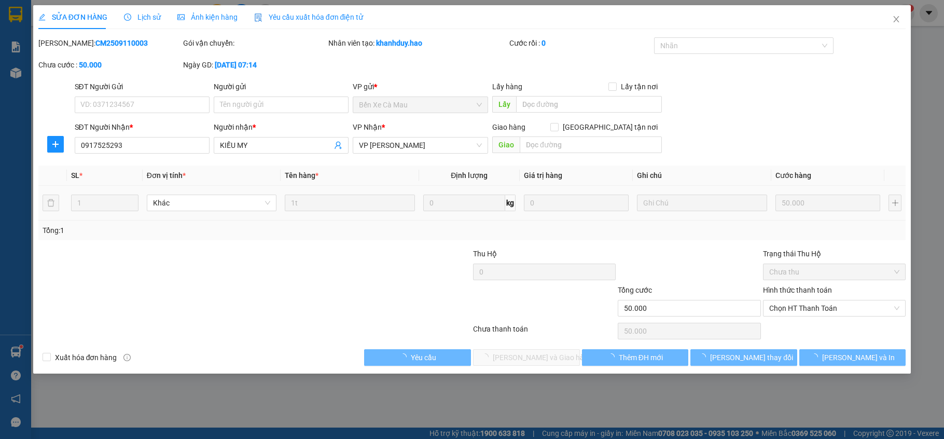
type input "0917525293"
type input "KIỀU MY"
type input "50.000"
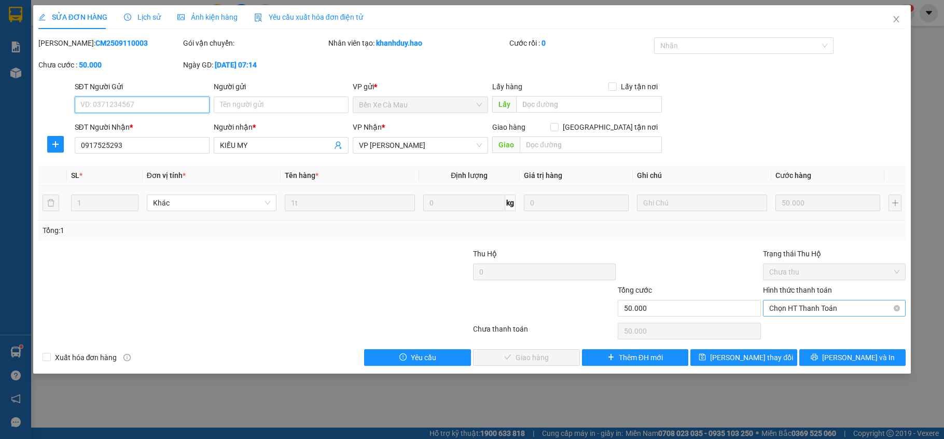
click at [812, 311] on span "Chọn HT Thanh Toán" at bounding box center [834, 308] width 130 height 16
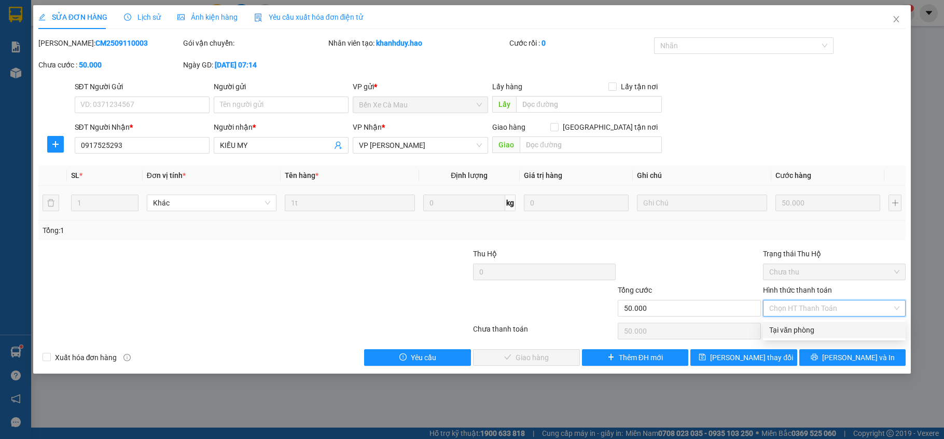
click at [805, 328] on div "Tại văn phòng" at bounding box center [834, 329] width 130 height 11
type input "0"
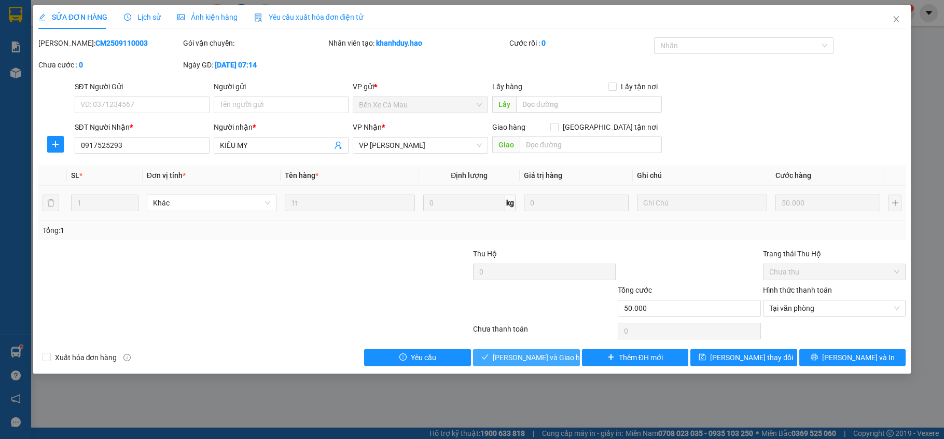
click at [550, 362] on span "[PERSON_NAME] và Giao hàng" at bounding box center [543, 357] width 100 height 11
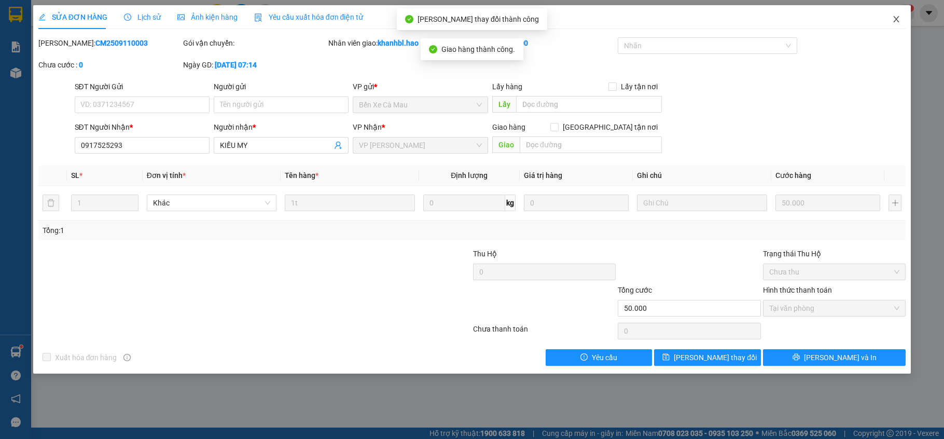
click at [893, 20] on icon "close" at bounding box center [896, 19] width 8 height 8
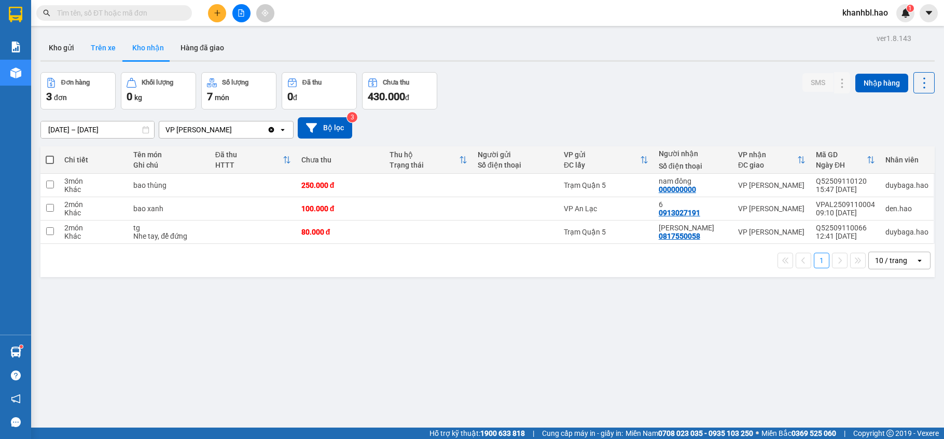
click at [104, 45] on button "Trên xe" at bounding box center [102, 47] width 41 height 25
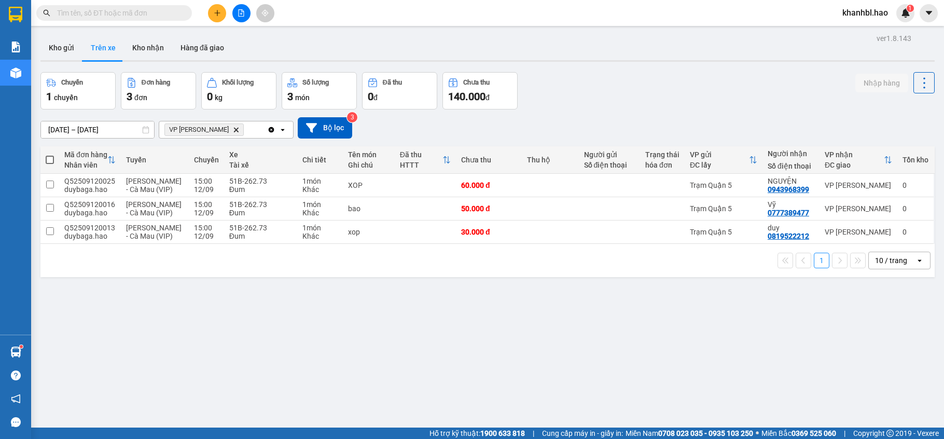
click at [49, 159] on span at bounding box center [50, 160] width 8 height 8
click at [50, 155] on input "checkbox" at bounding box center [50, 155] width 0 height 0
checkbox input "true"
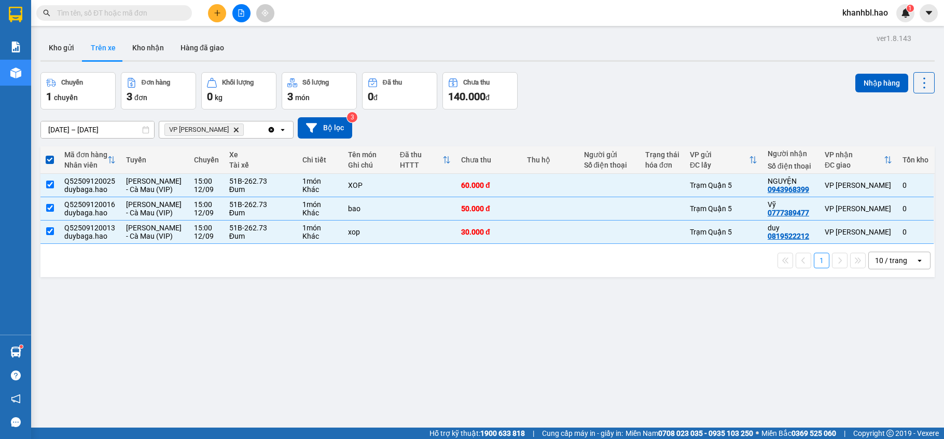
click at [51, 161] on span at bounding box center [50, 160] width 8 height 8
click at [50, 155] on input "checkbox" at bounding box center [50, 155] width 0 height 0
checkbox input "false"
